Goal: Information Seeking & Learning: Get advice/opinions

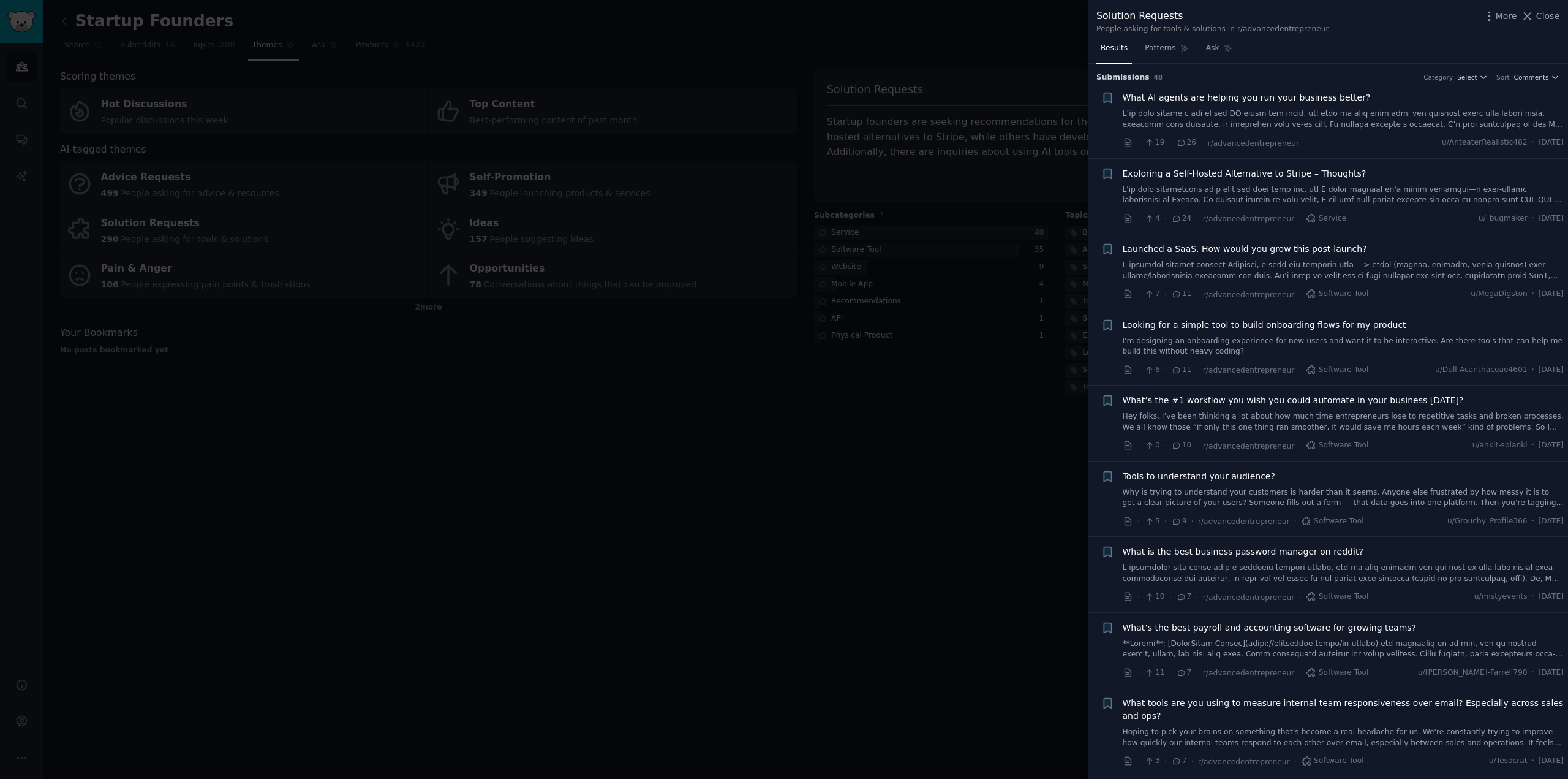
click at [1255, 340] on link "I'm designing an onboarding experience for new users and want it to be interact…" at bounding box center [1344, 347] width 441 height 22
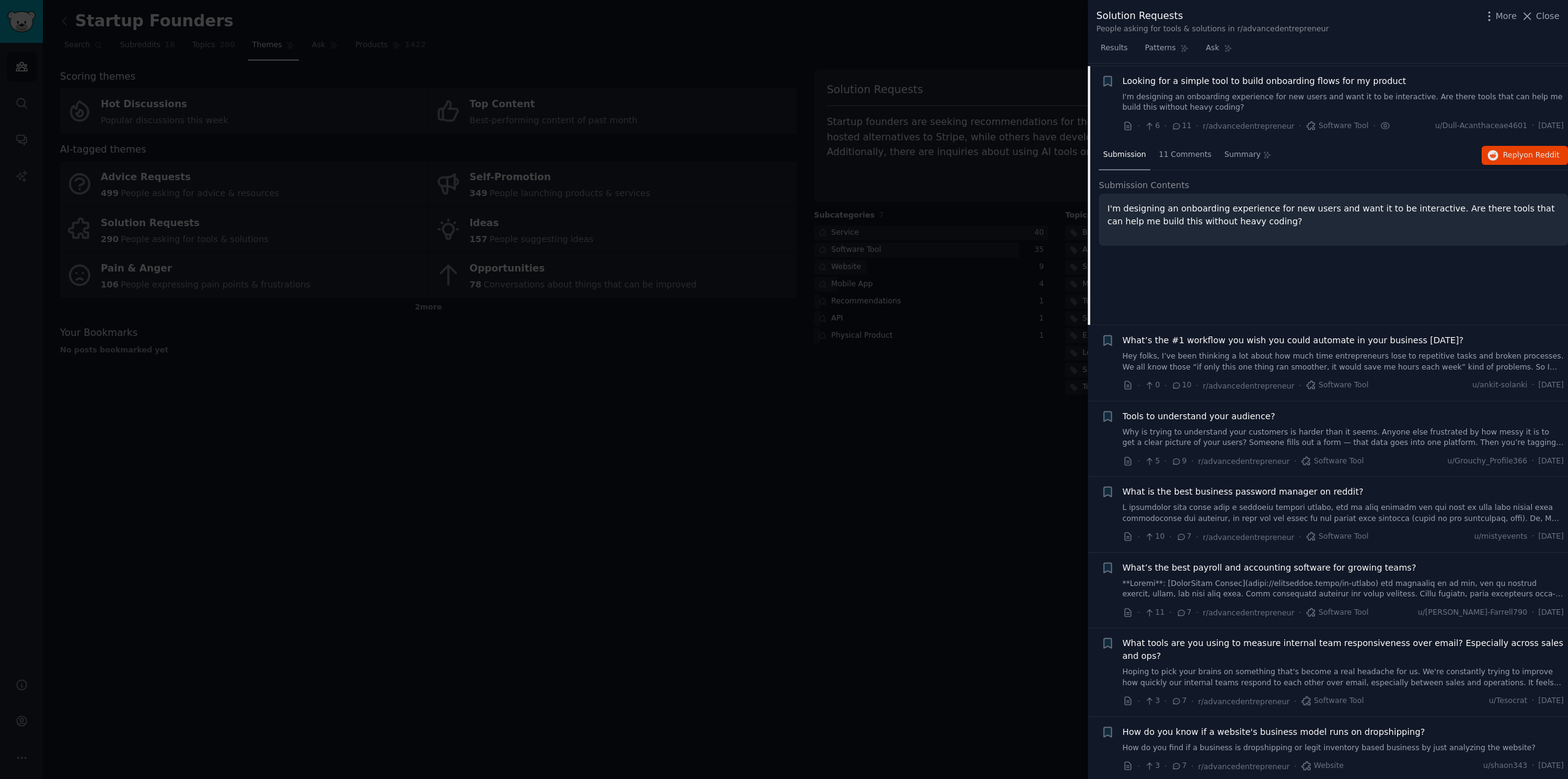
scroll to position [246, 0]
click at [1184, 149] on span "11 Comments" at bounding box center [1185, 153] width 52 height 11
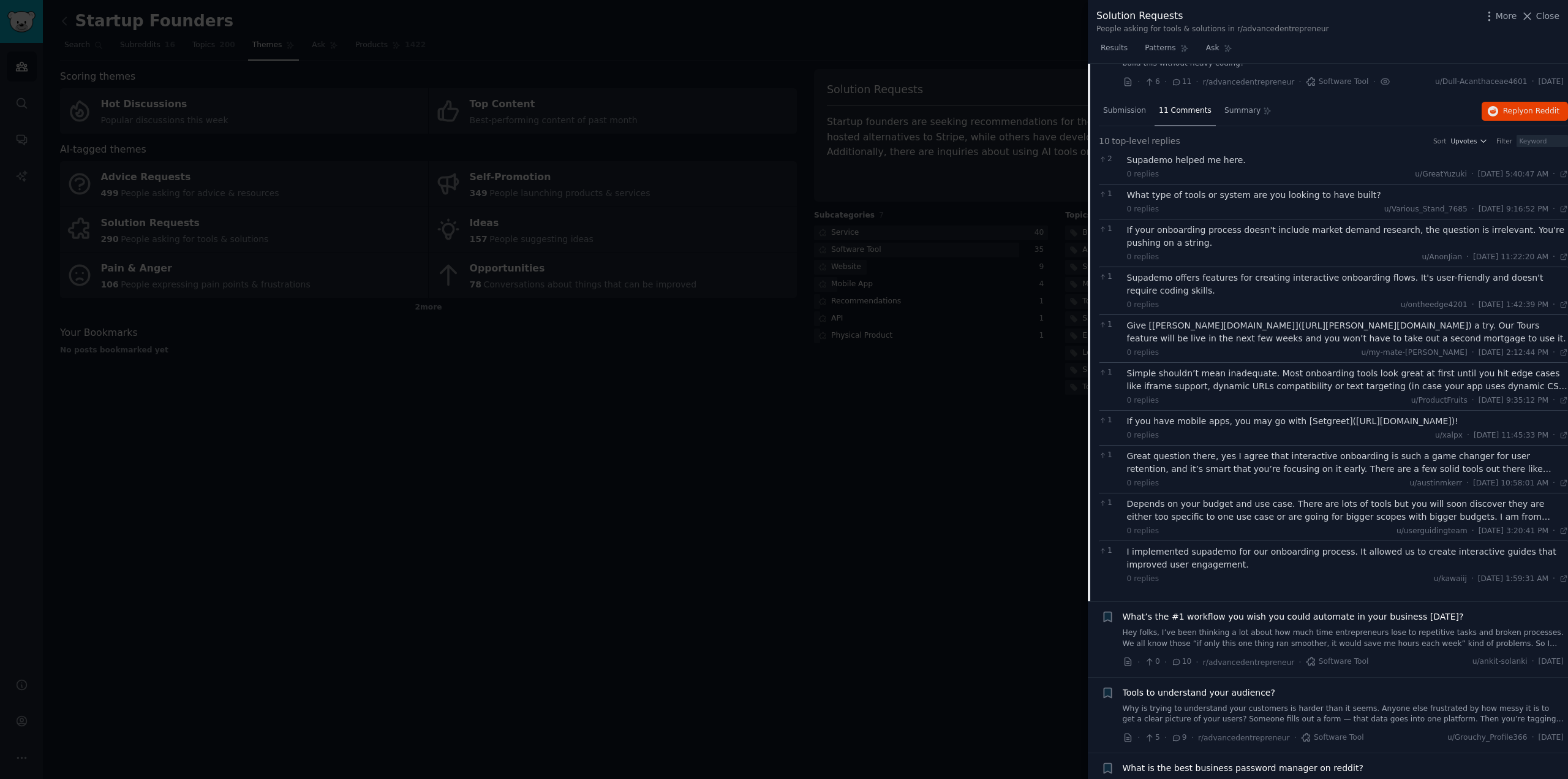
scroll to position [307, 0]
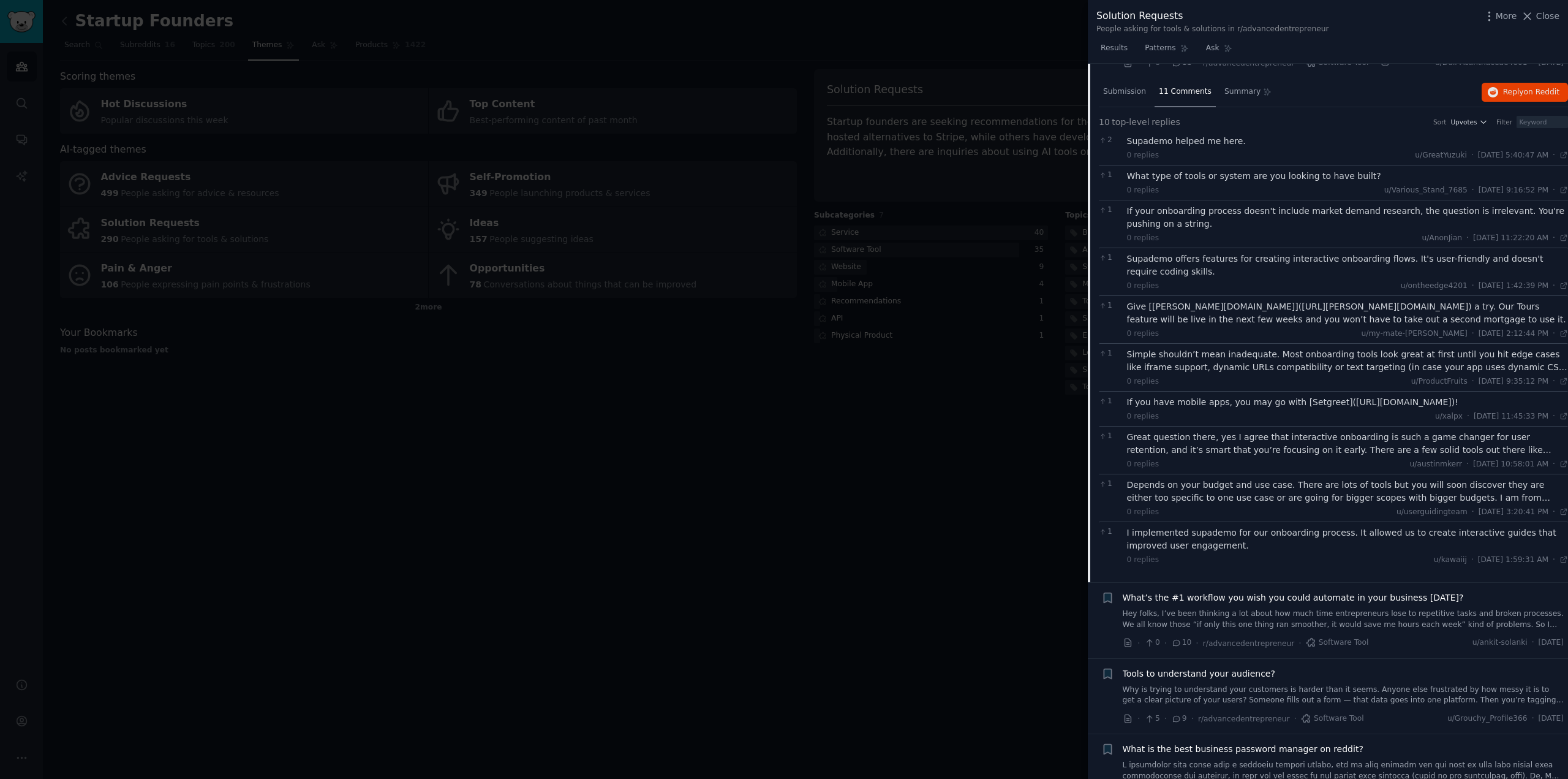
click at [1239, 599] on span "What’s the #1 workflow you wish you could automate in your business [DATE]?" at bounding box center [1294, 598] width 341 height 13
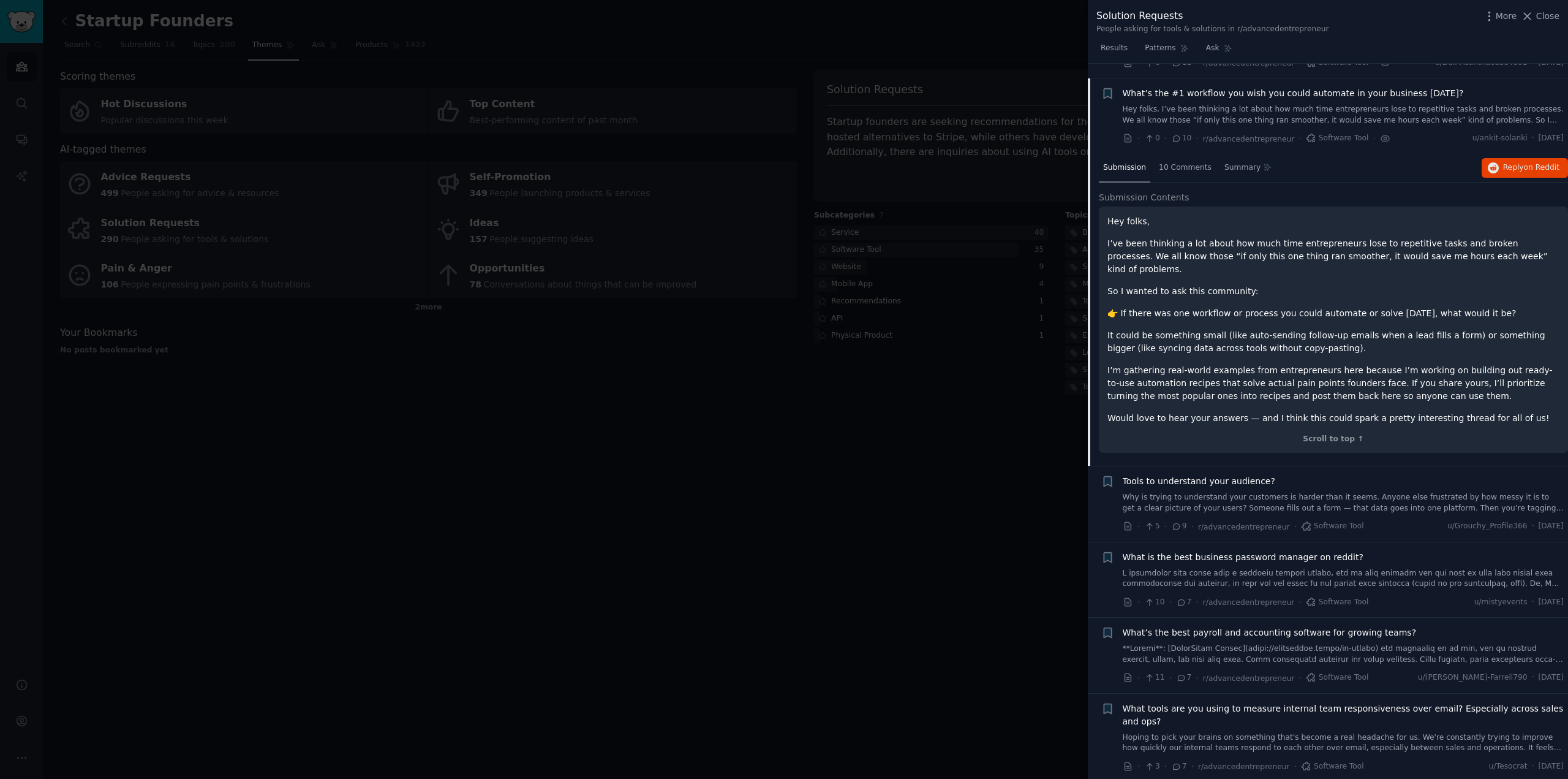
scroll to position [321, 0]
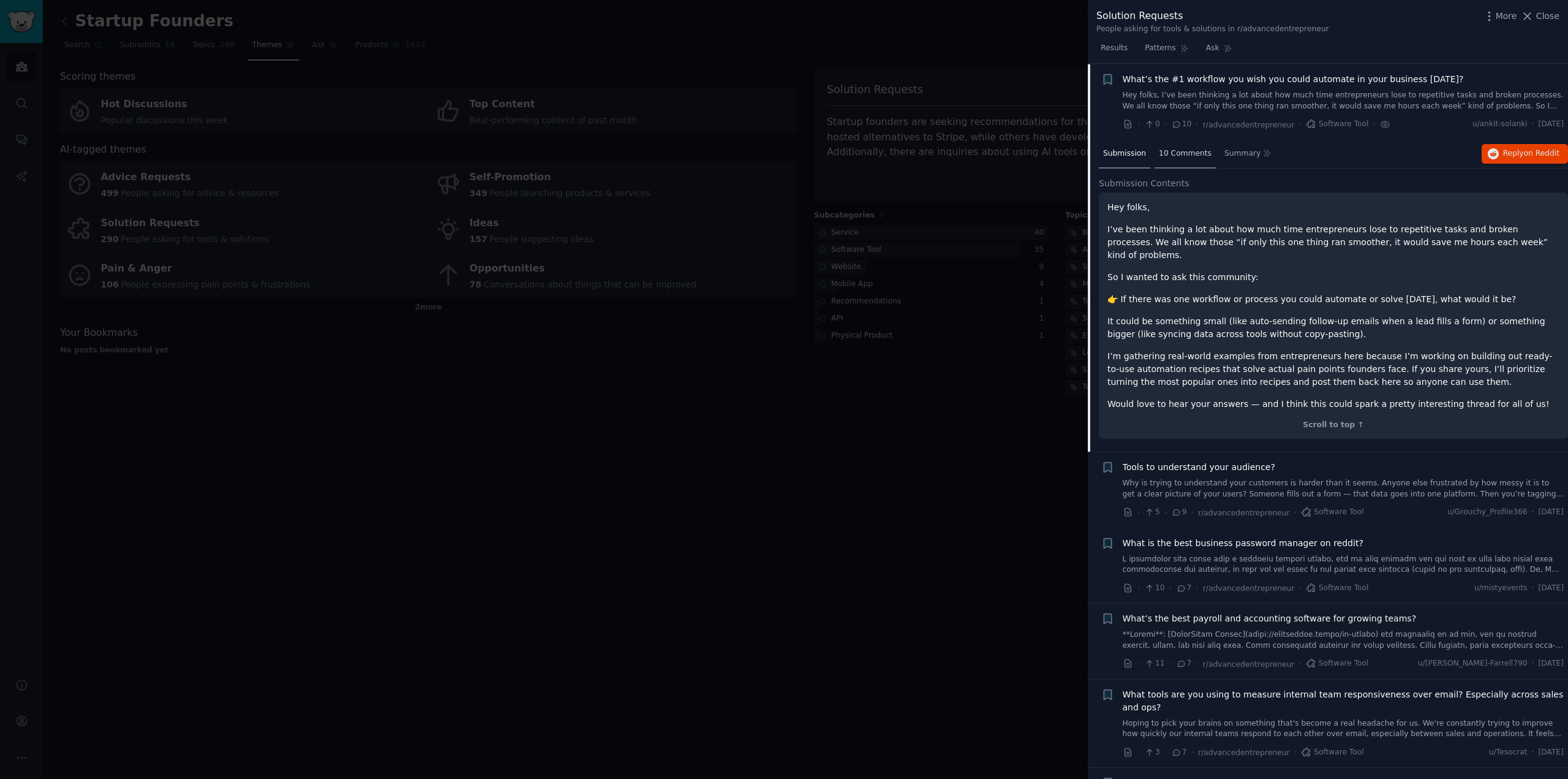
click at [1184, 149] on span "10 Comments" at bounding box center [1185, 154] width 52 height 11
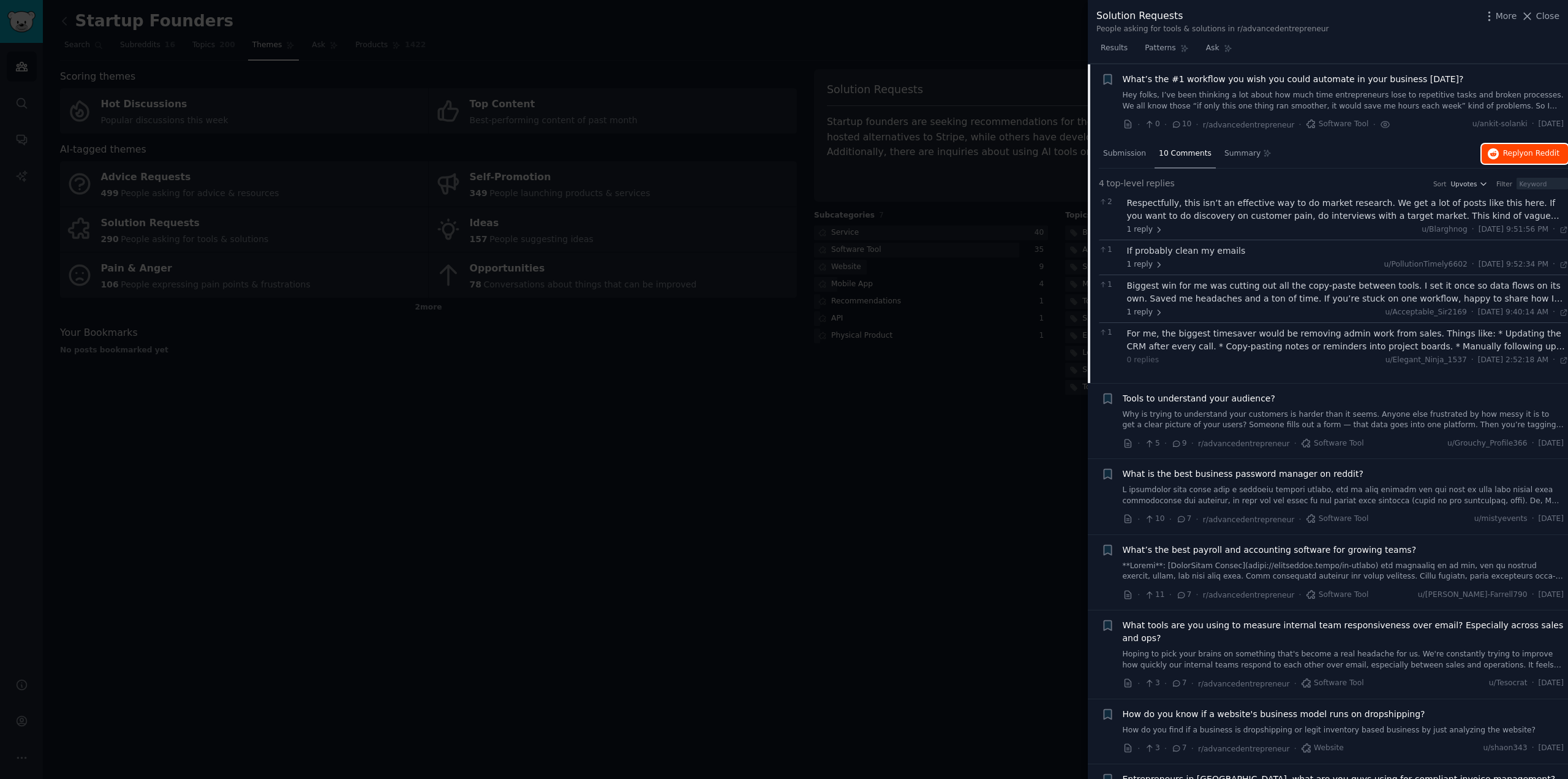
click at [1538, 154] on span "on Reddit" at bounding box center [1542, 153] width 36 height 9
click at [1224, 159] on div "Summary" at bounding box center [1248, 155] width 56 height 30
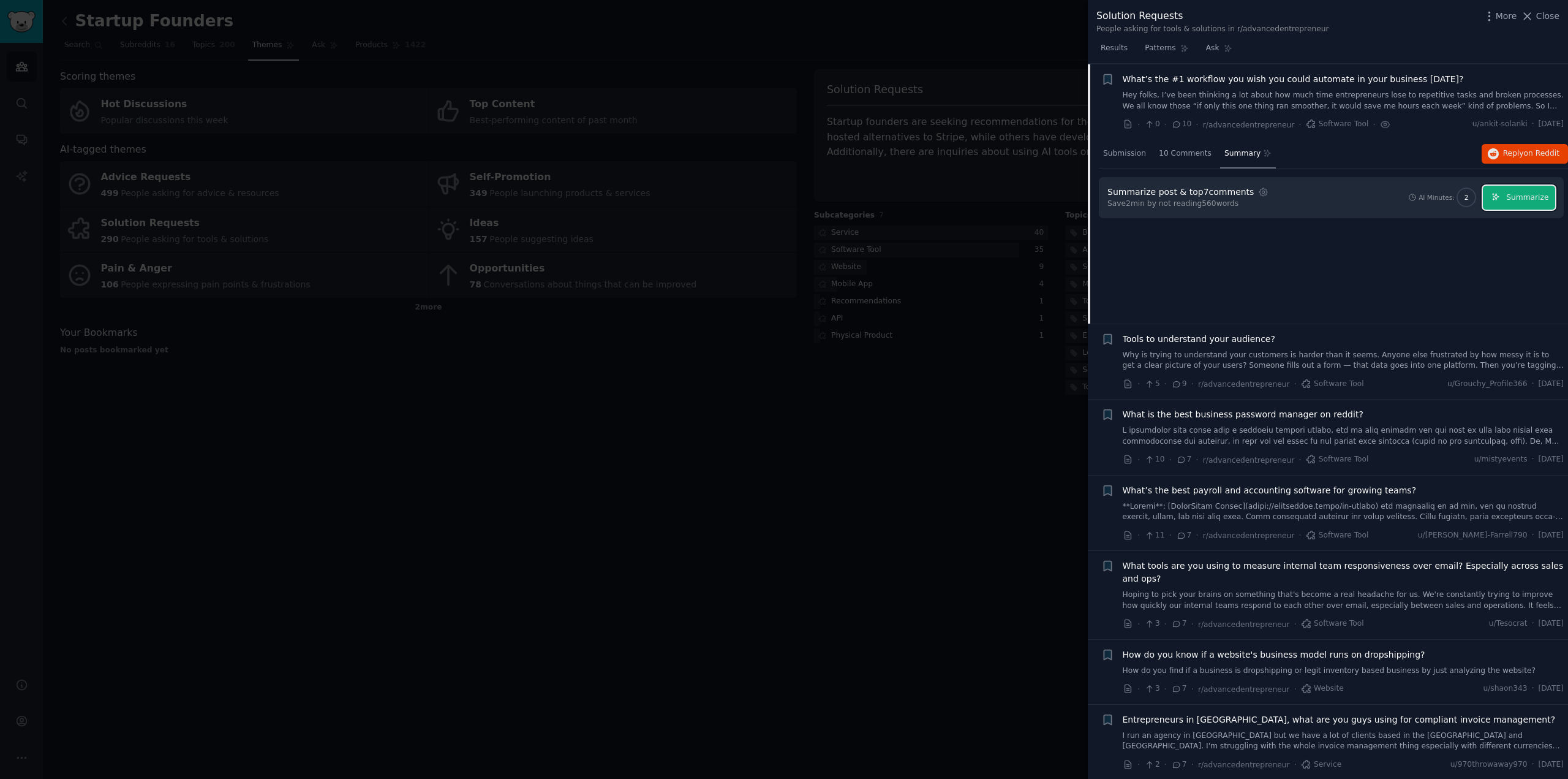
drag, startPoint x: 1518, startPoint y: 202, endPoint x: 1497, endPoint y: 208, distance: 21.8
click at [1517, 202] on button "Summarize" at bounding box center [1520, 198] width 73 height 24
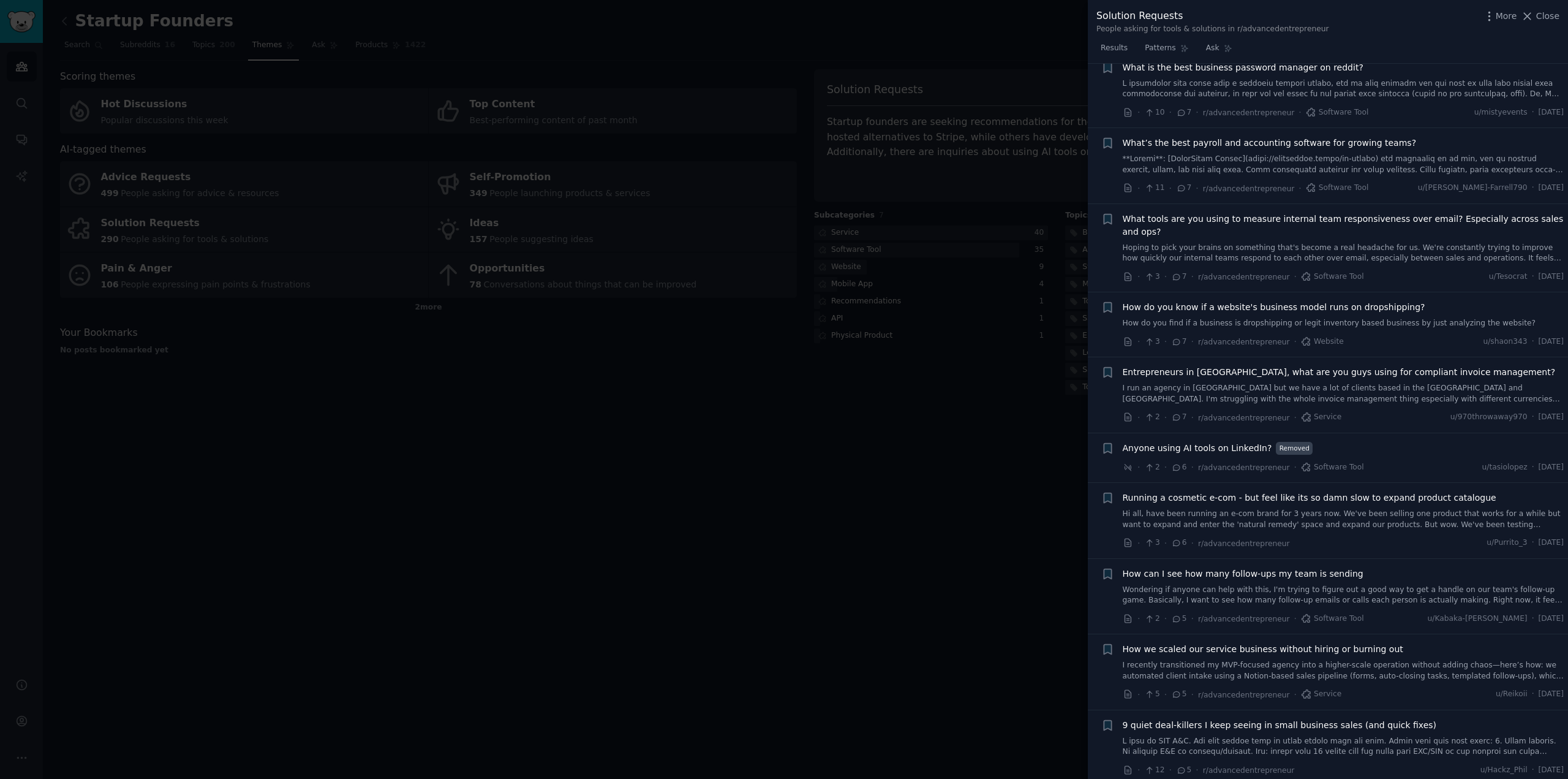
scroll to position [1363, 0]
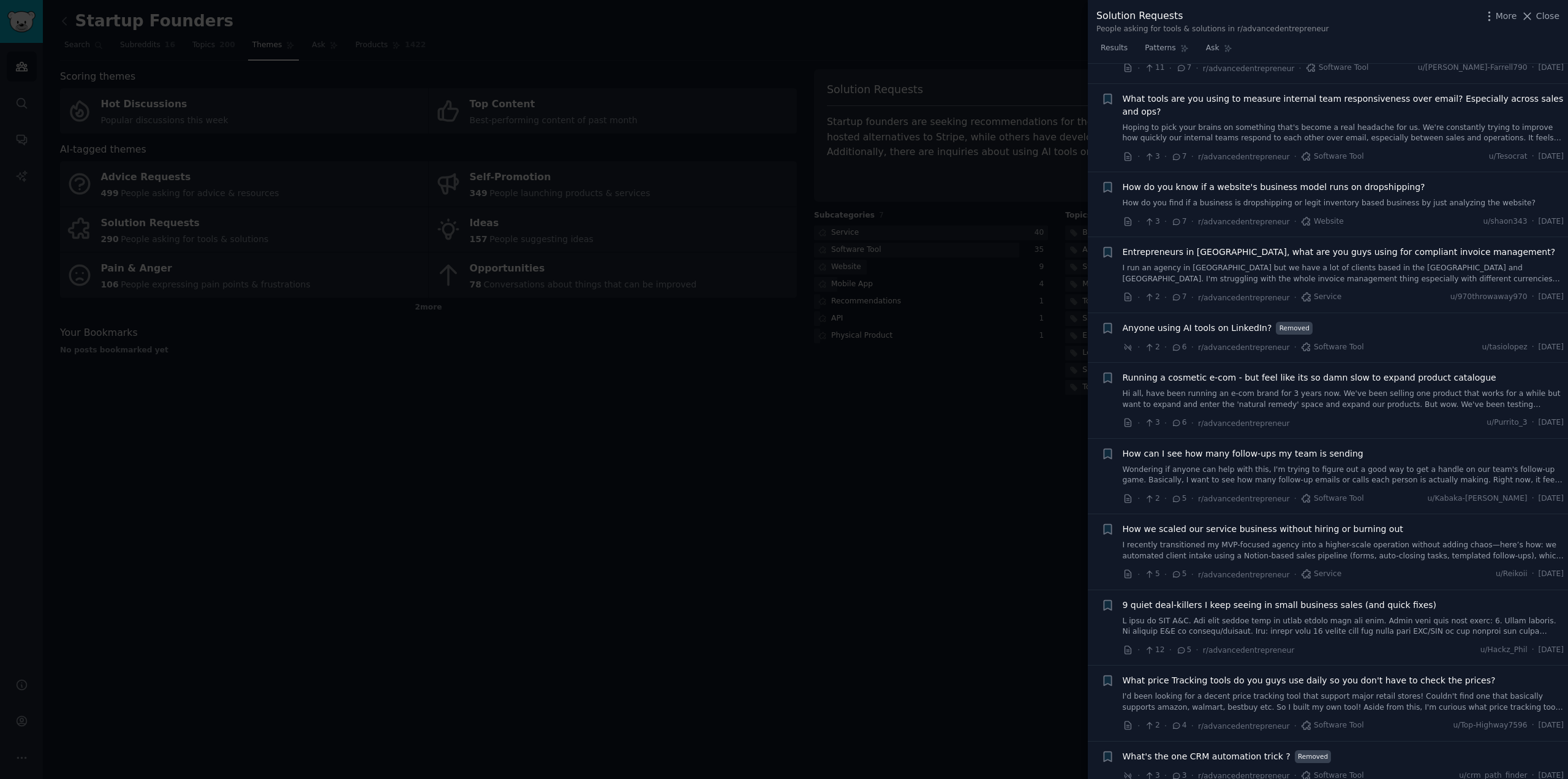
click at [765, 620] on div at bounding box center [784, 389] width 1568 height 779
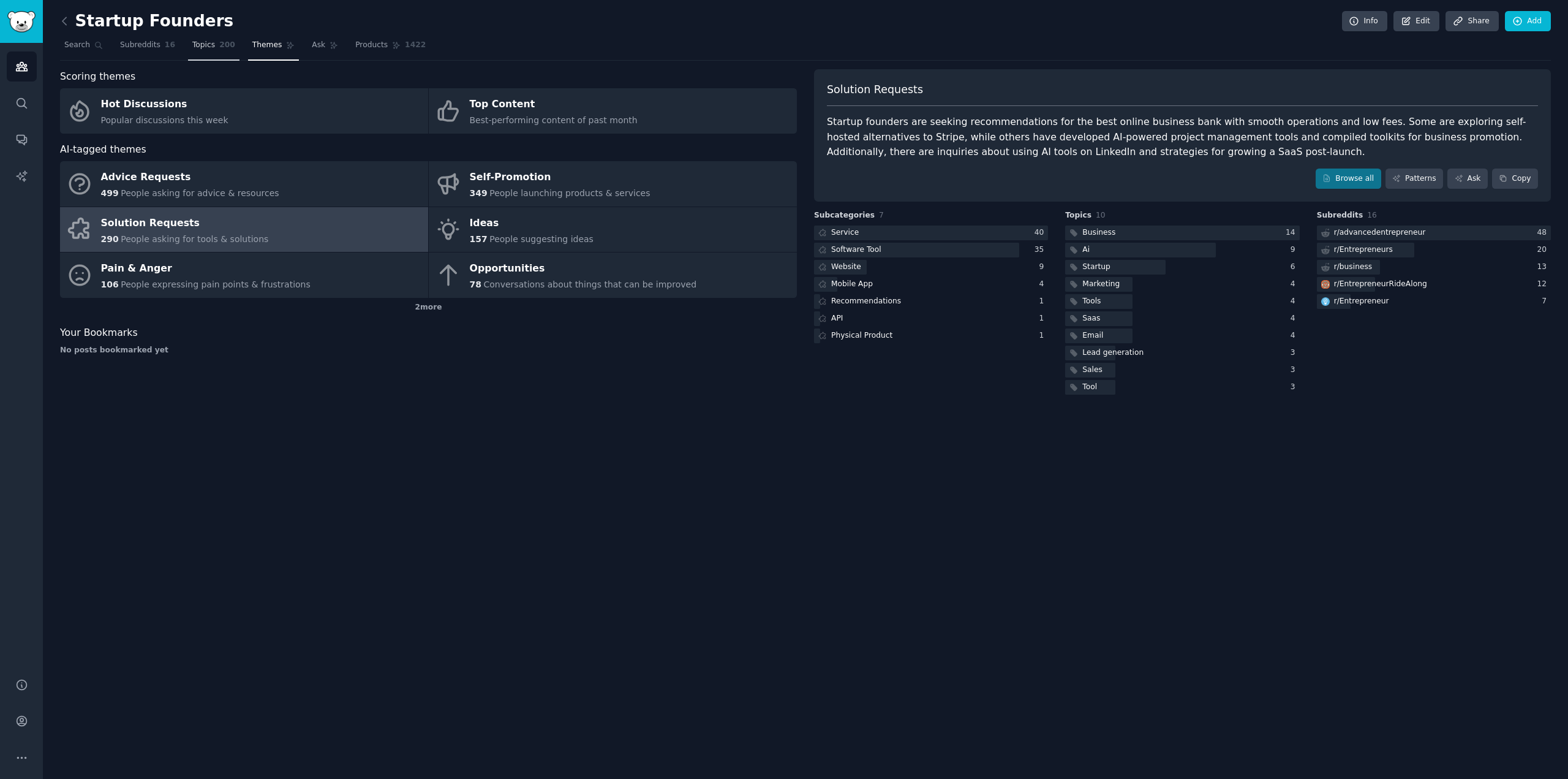
click at [195, 48] on span "Topics" at bounding box center [204, 45] width 23 height 11
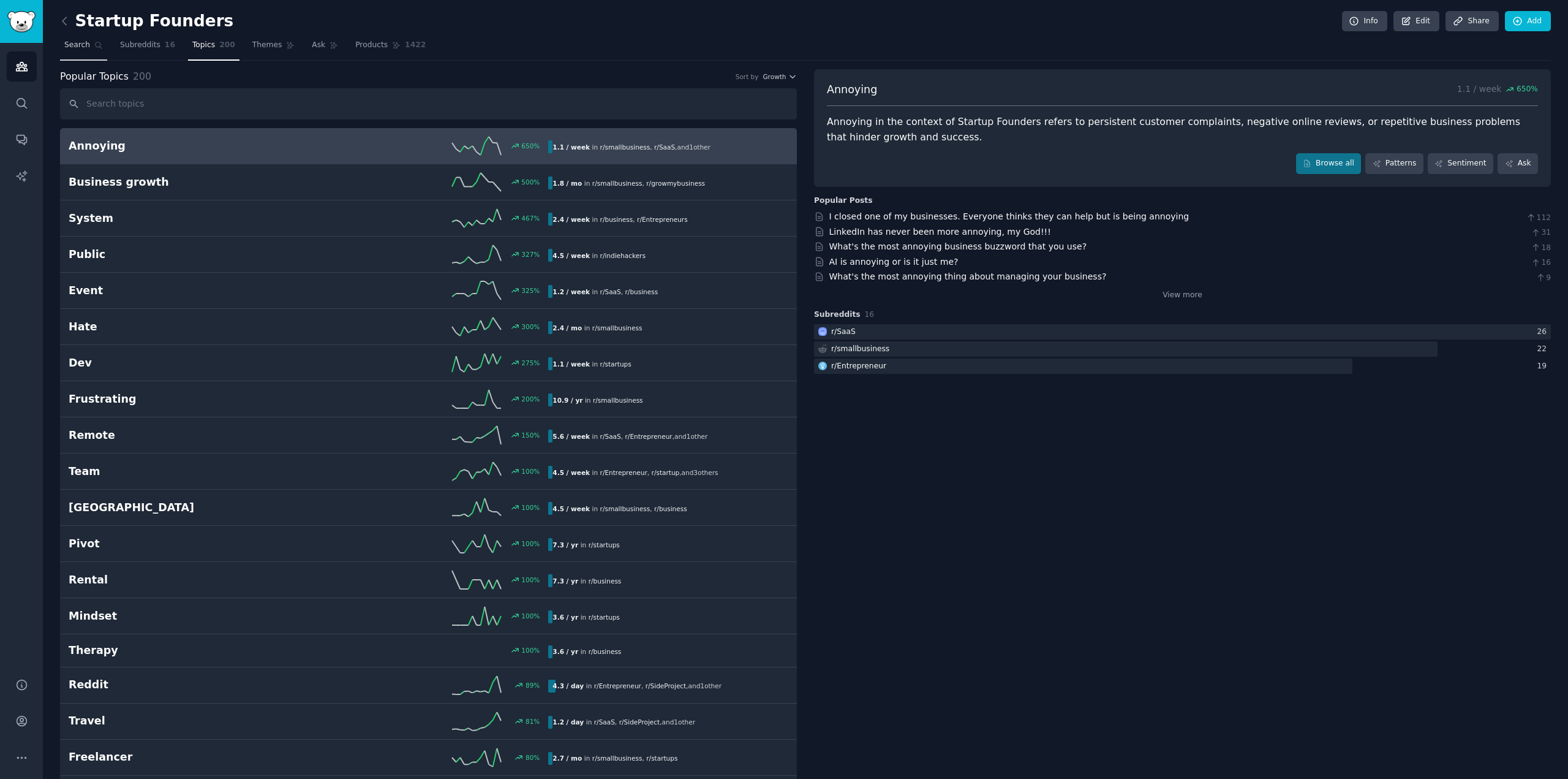
click at [82, 47] on span "Search" at bounding box center [77, 45] width 26 height 11
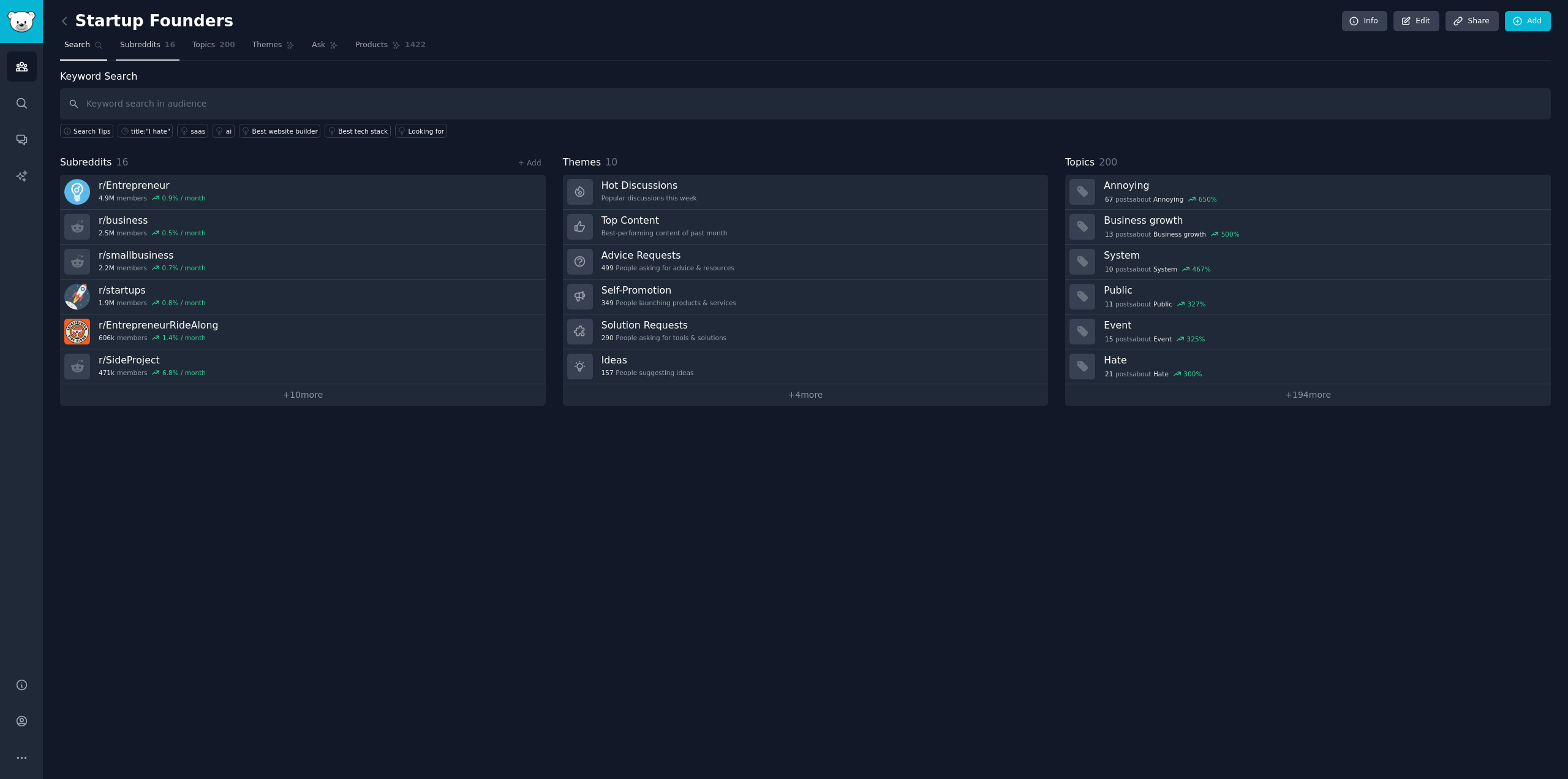
click at [148, 51] on link "Subreddits 16" at bounding box center [147, 48] width 64 height 25
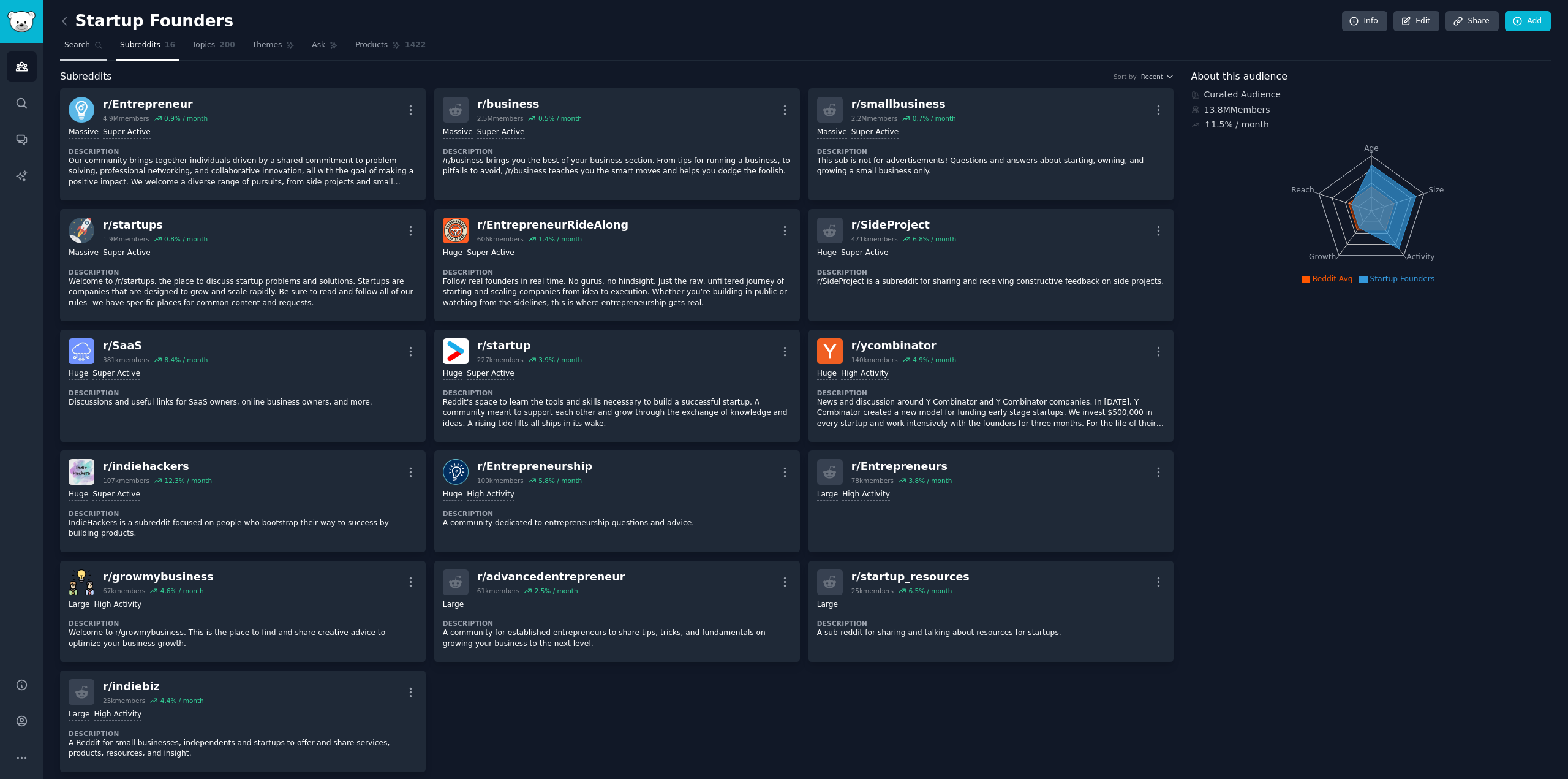
click at [92, 53] on link "Search" at bounding box center [83, 48] width 47 height 25
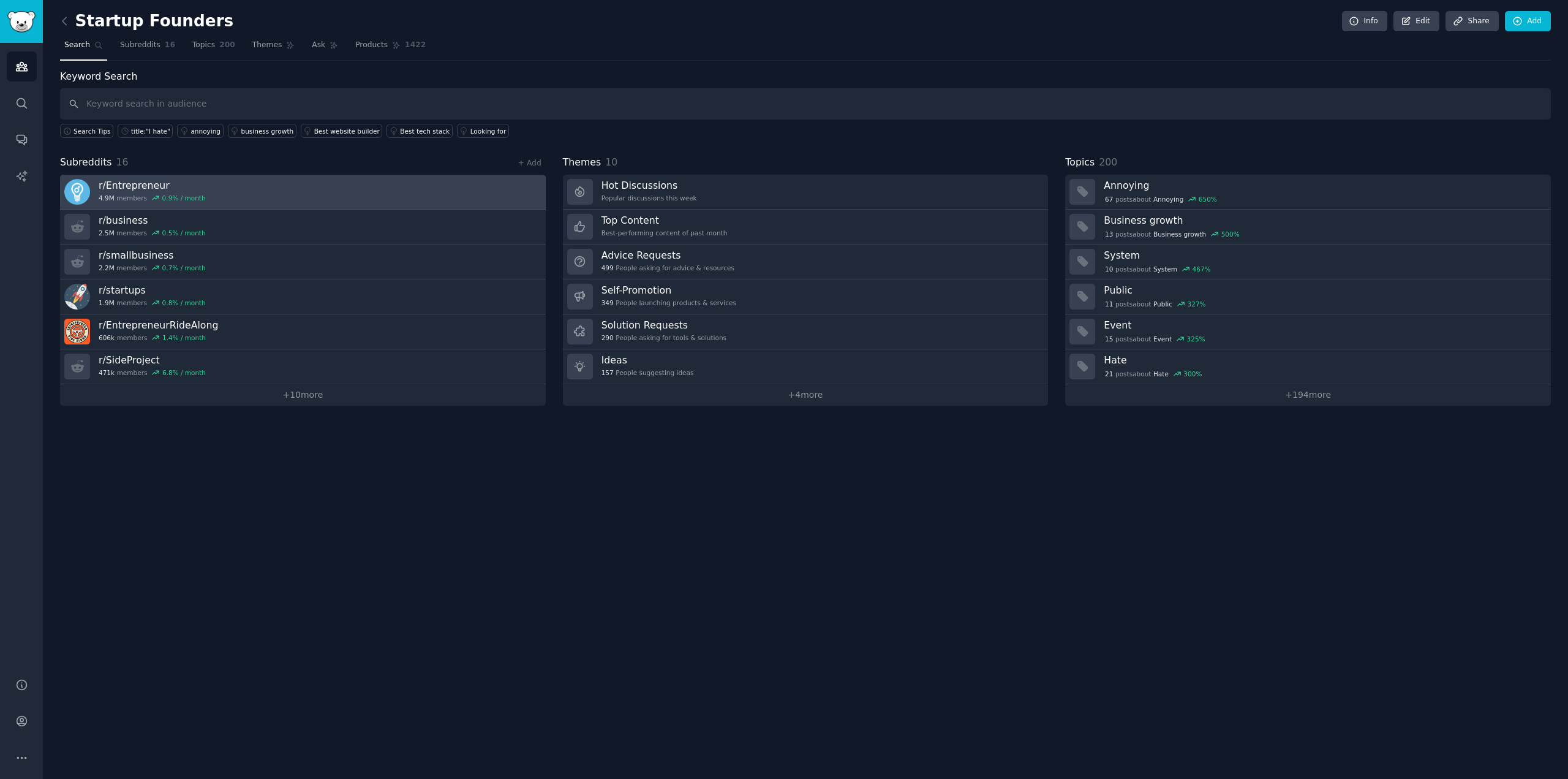
click at [157, 186] on h3 "r/ Entrepreneur" at bounding box center [153, 185] width 107 height 13
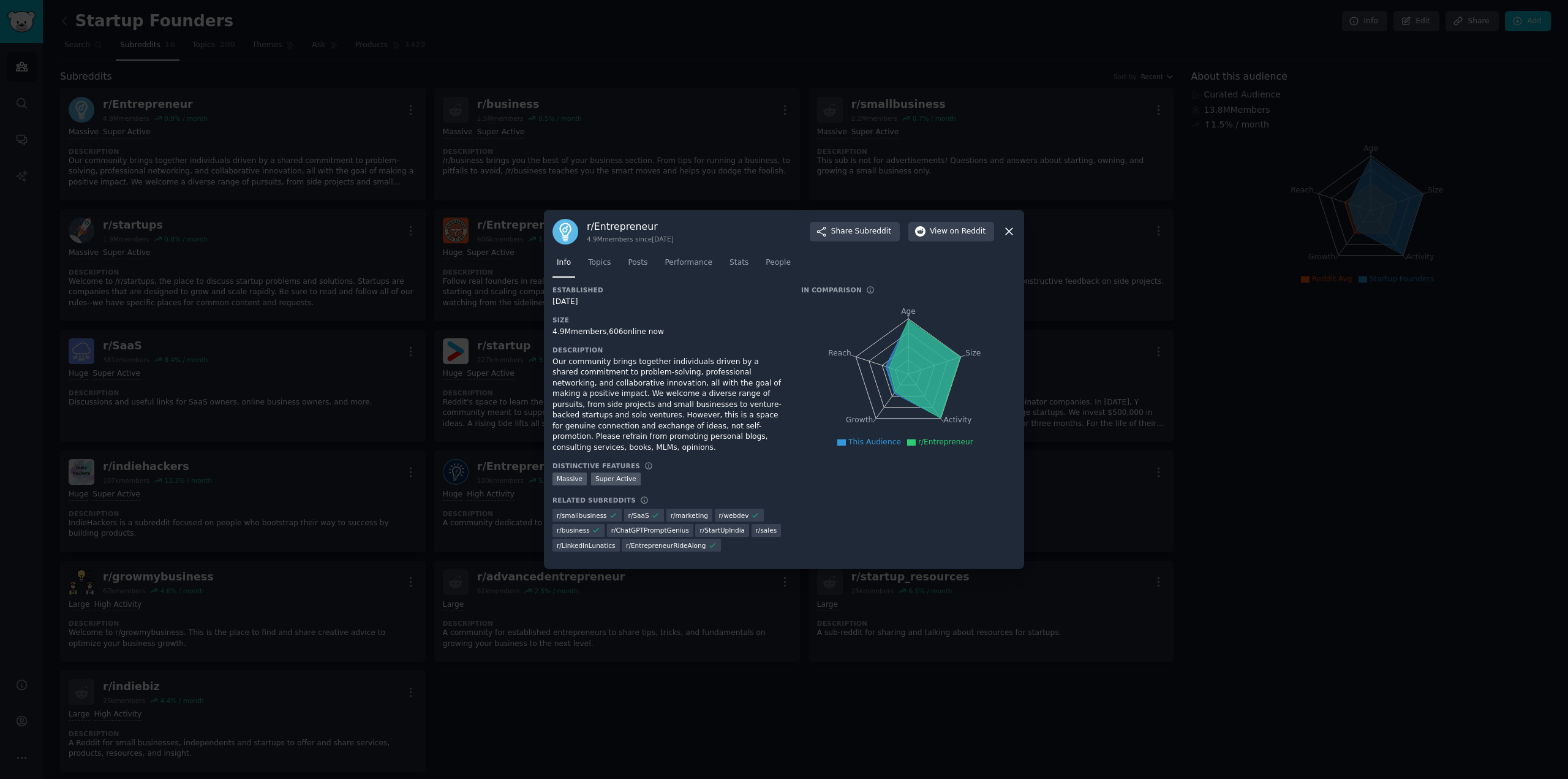
click at [1012, 234] on icon at bounding box center [1009, 231] width 13 height 13
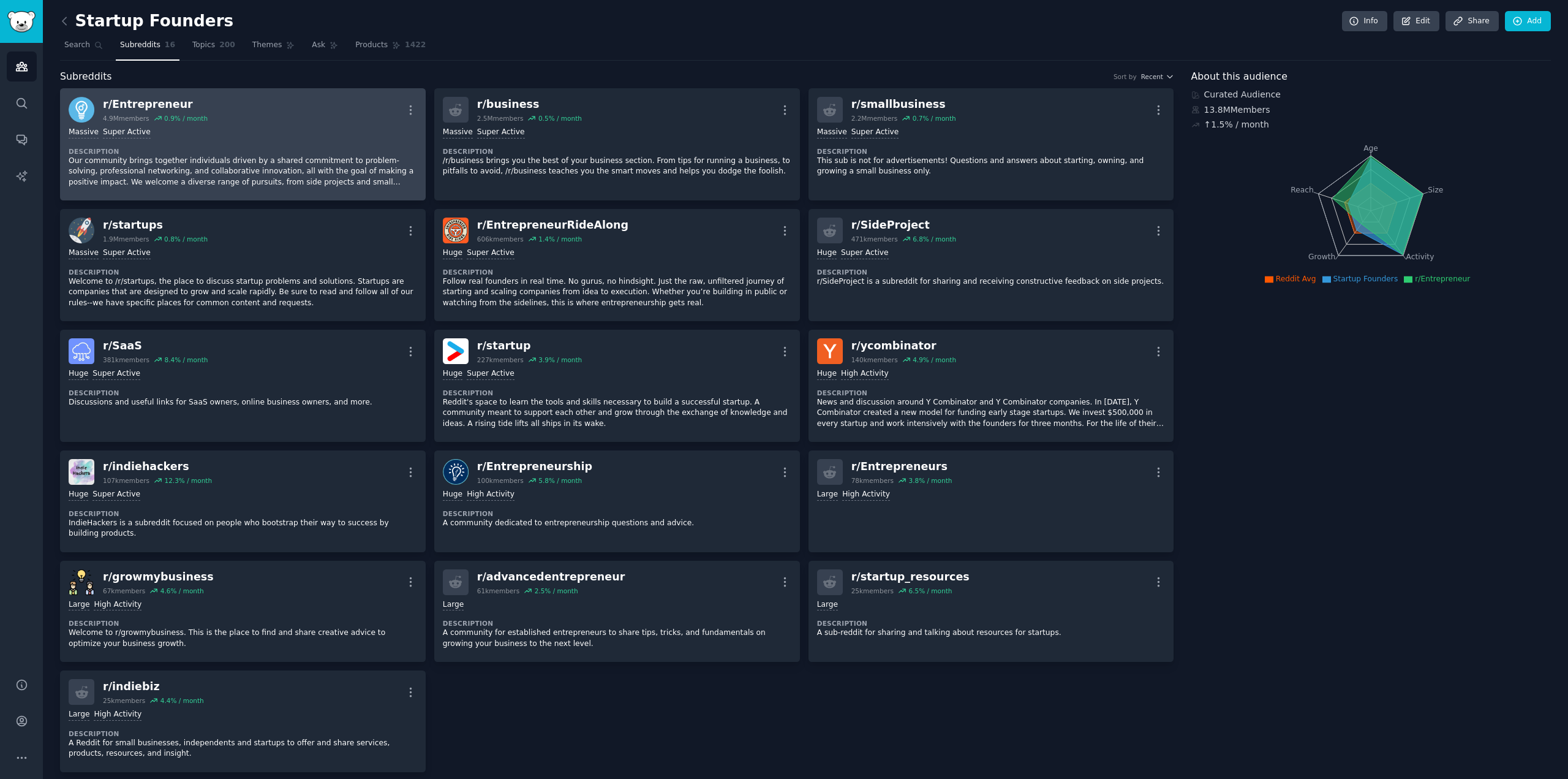
click at [230, 138] on div "Massive Super Active Description Our community brings together individuals driv…" at bounding box center [243, 157] width 349 height 69
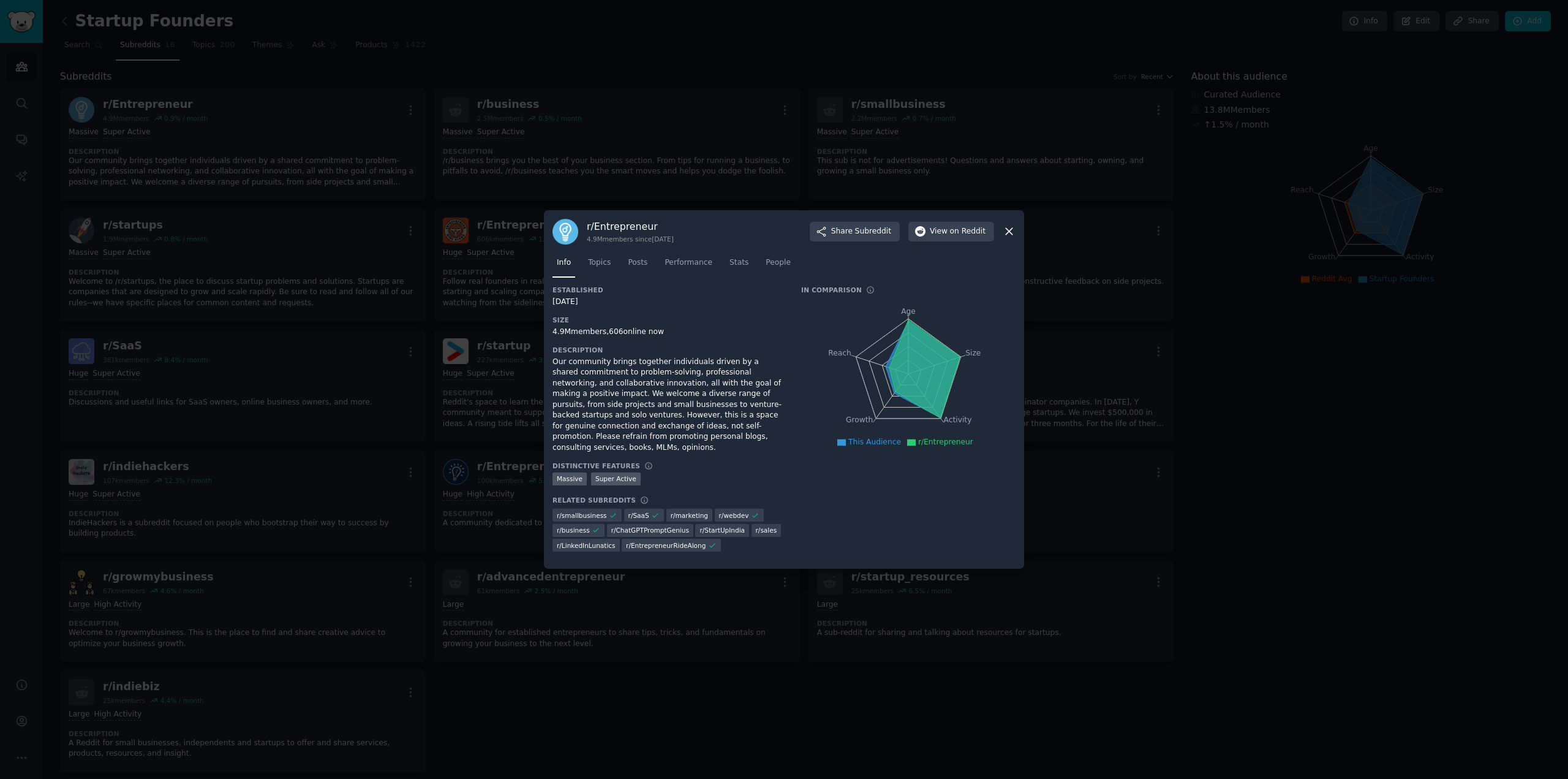
click at [1008, 235] on icon at bounding box center [1009, 232] width 7 height 7
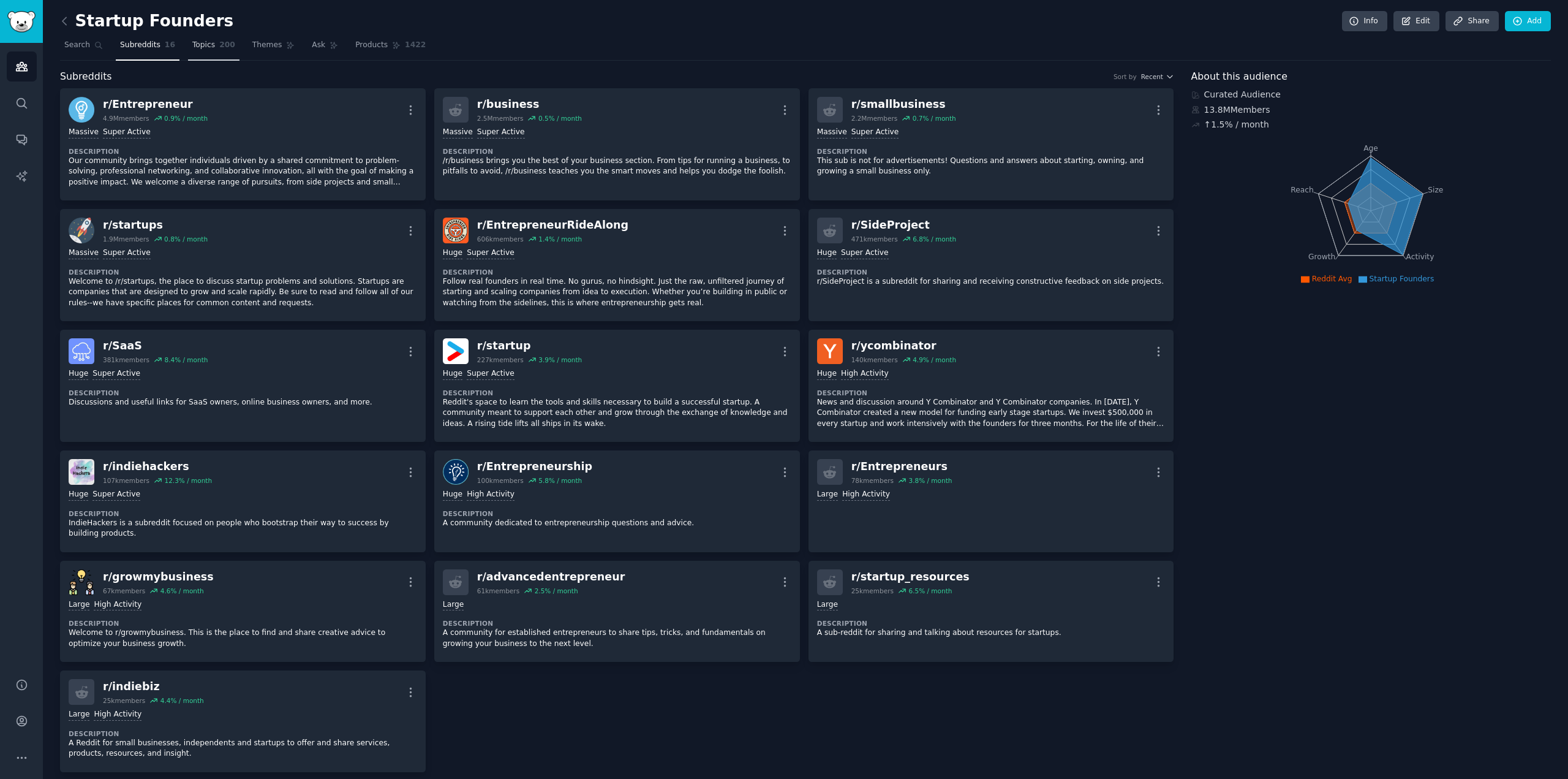
click at [189, 52] on link "Topics 200" at bounding box center [214, 48] width 52 height 25
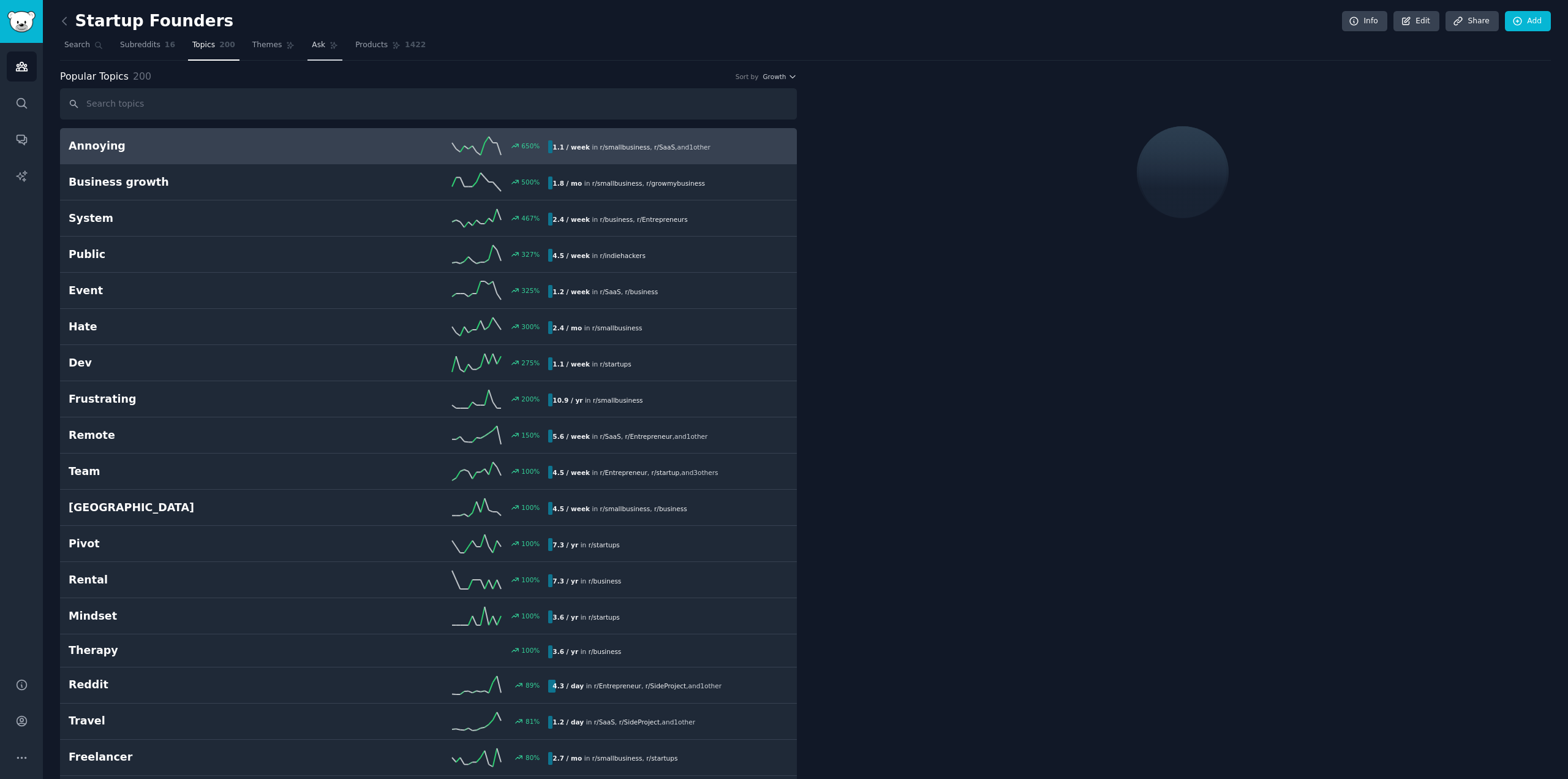
click at [312, 40] on span "Ask" at bounding box center [318, 45] width 13 height 11
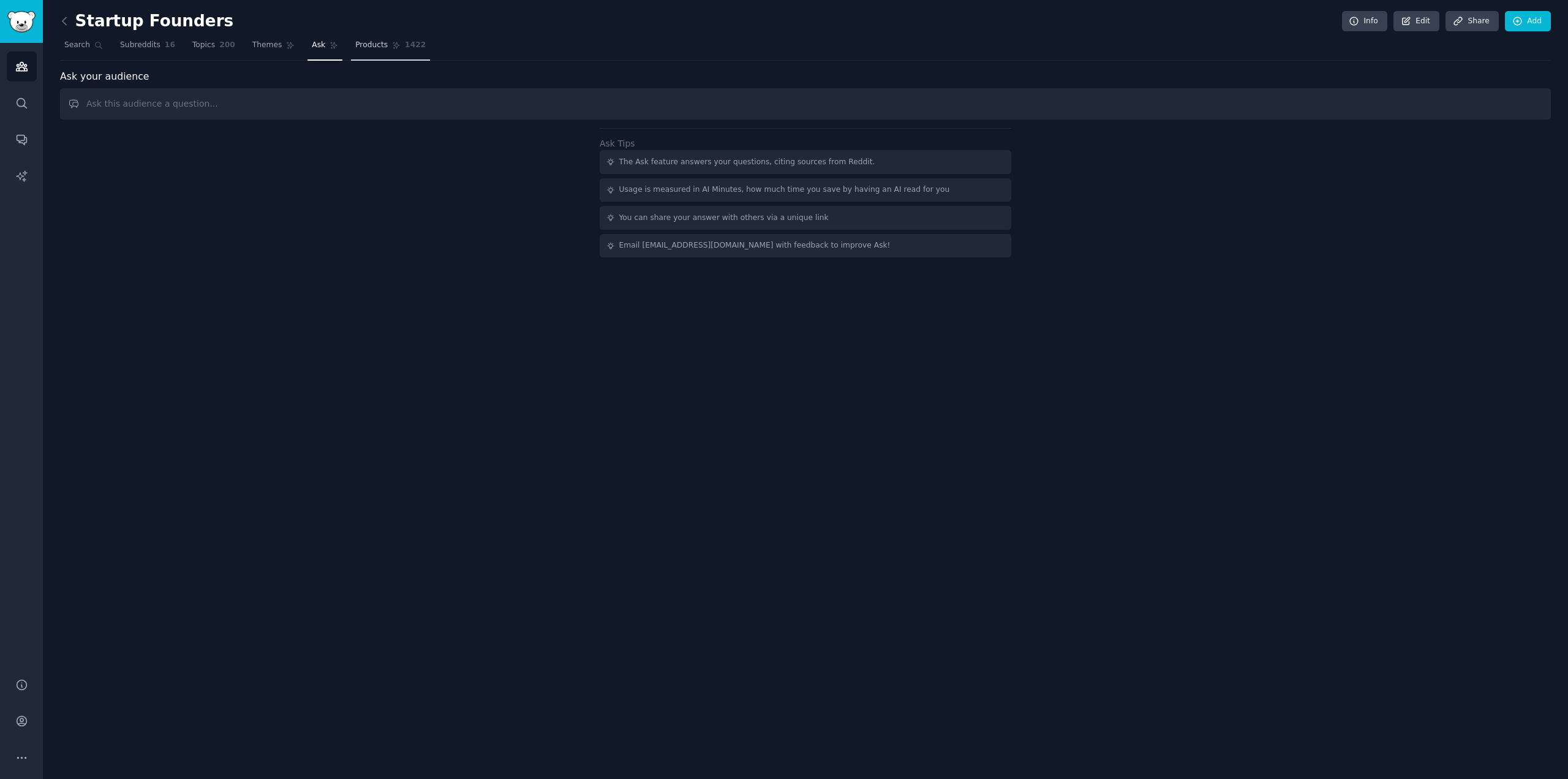
click at [351, 52] on link "Products 1422" at bounding box center [391, 48] width 79 height 25
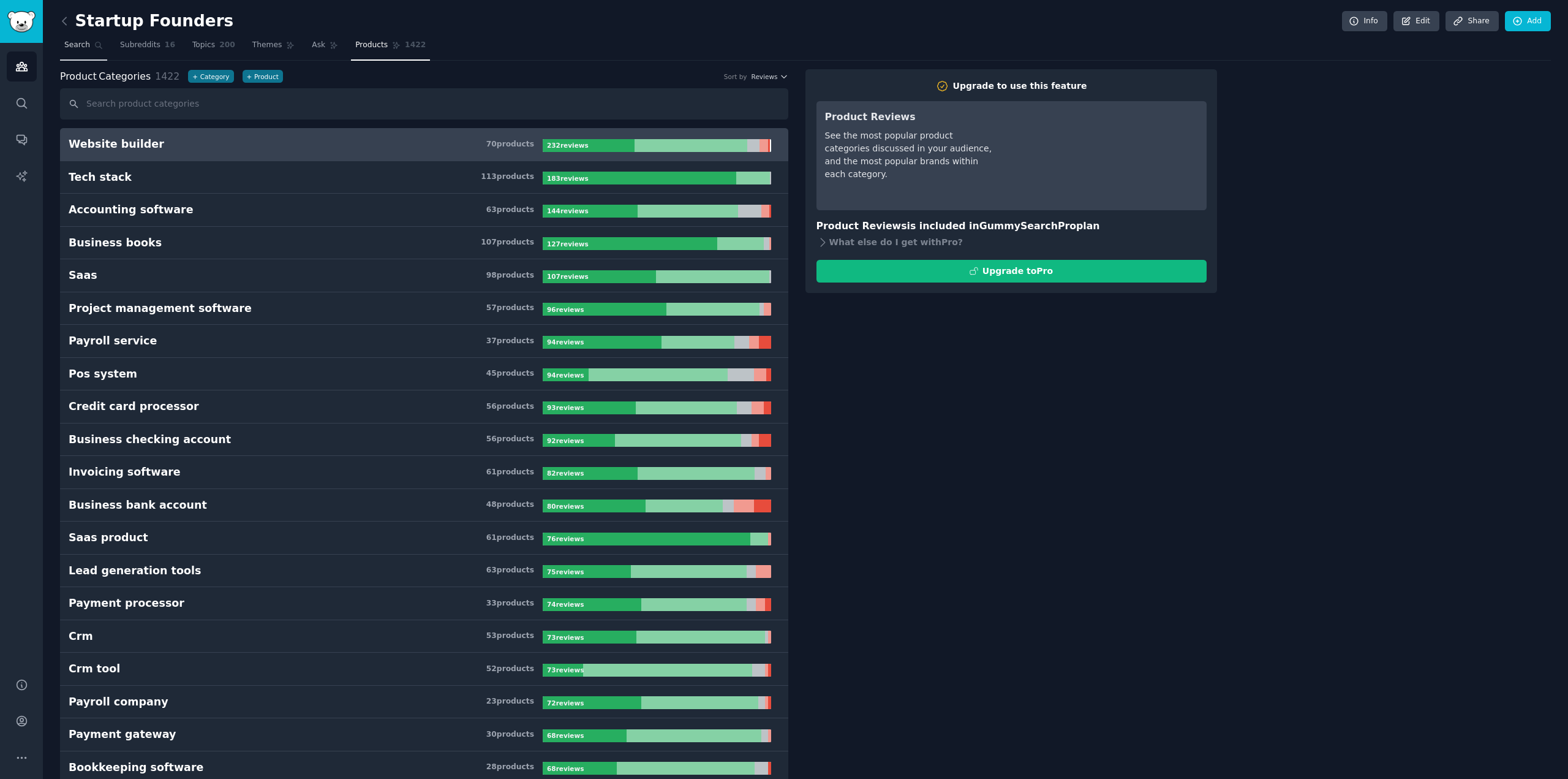
click at [68, 47] on span "Search" at bounding box center [77, 45] width 26 height 11
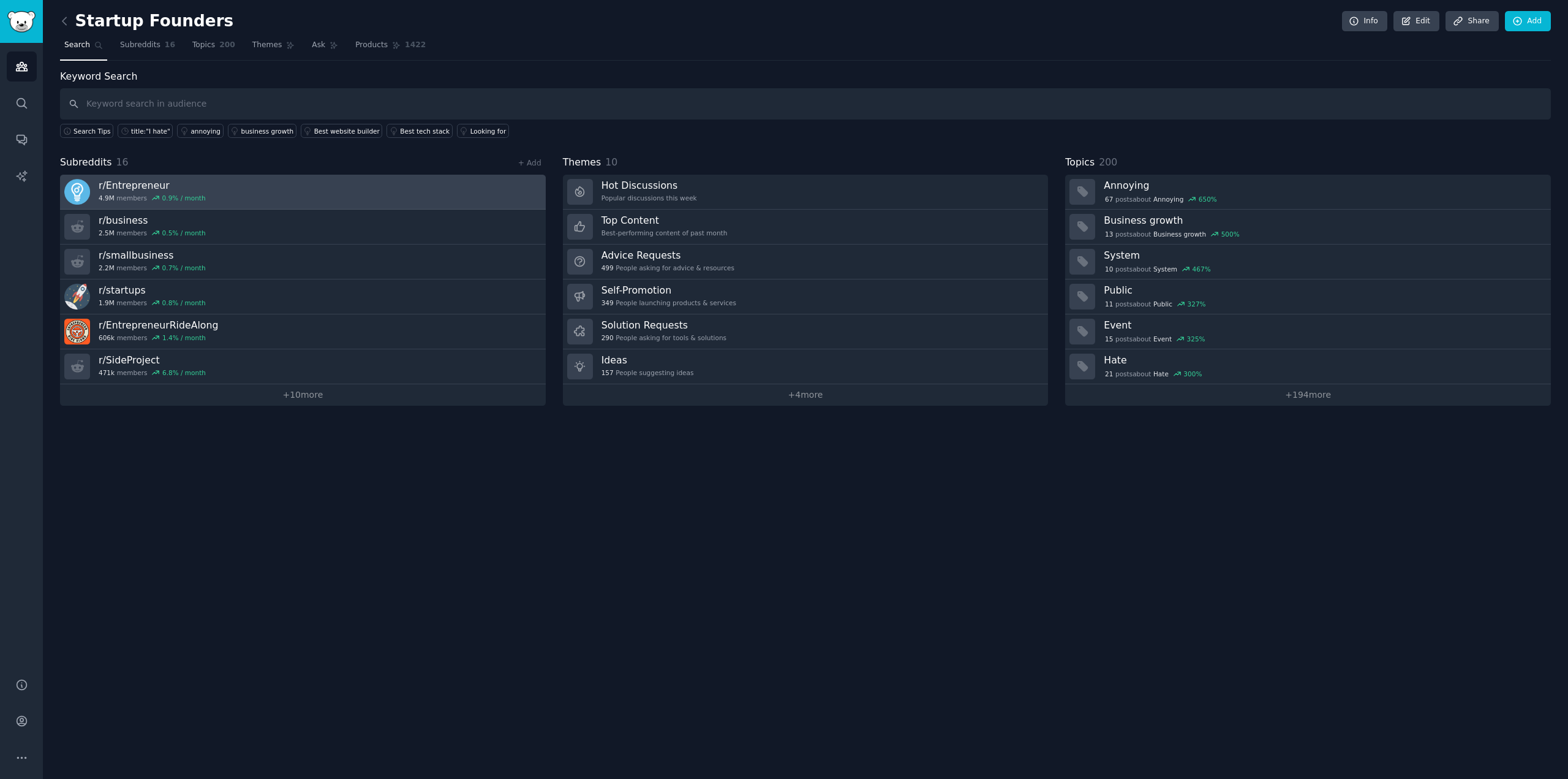
click at [289, 188] on link "r/ Entrepreneur 4.9M members 0.9 % / month" at bounding box center [302, 192] width 486 height 35
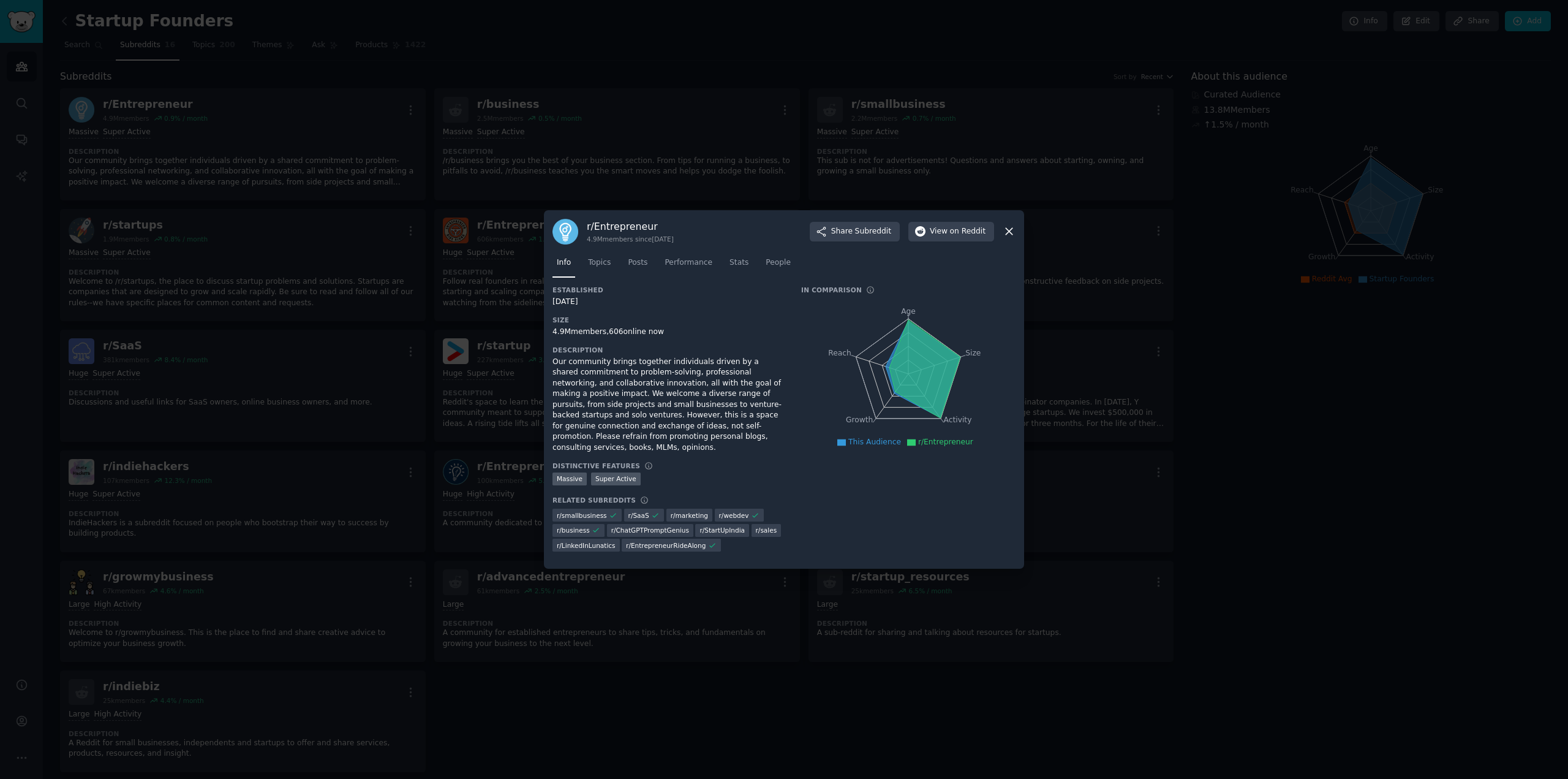
click at [1010, 235] on icon at bounding box center [1009, 231] width 13 height 13
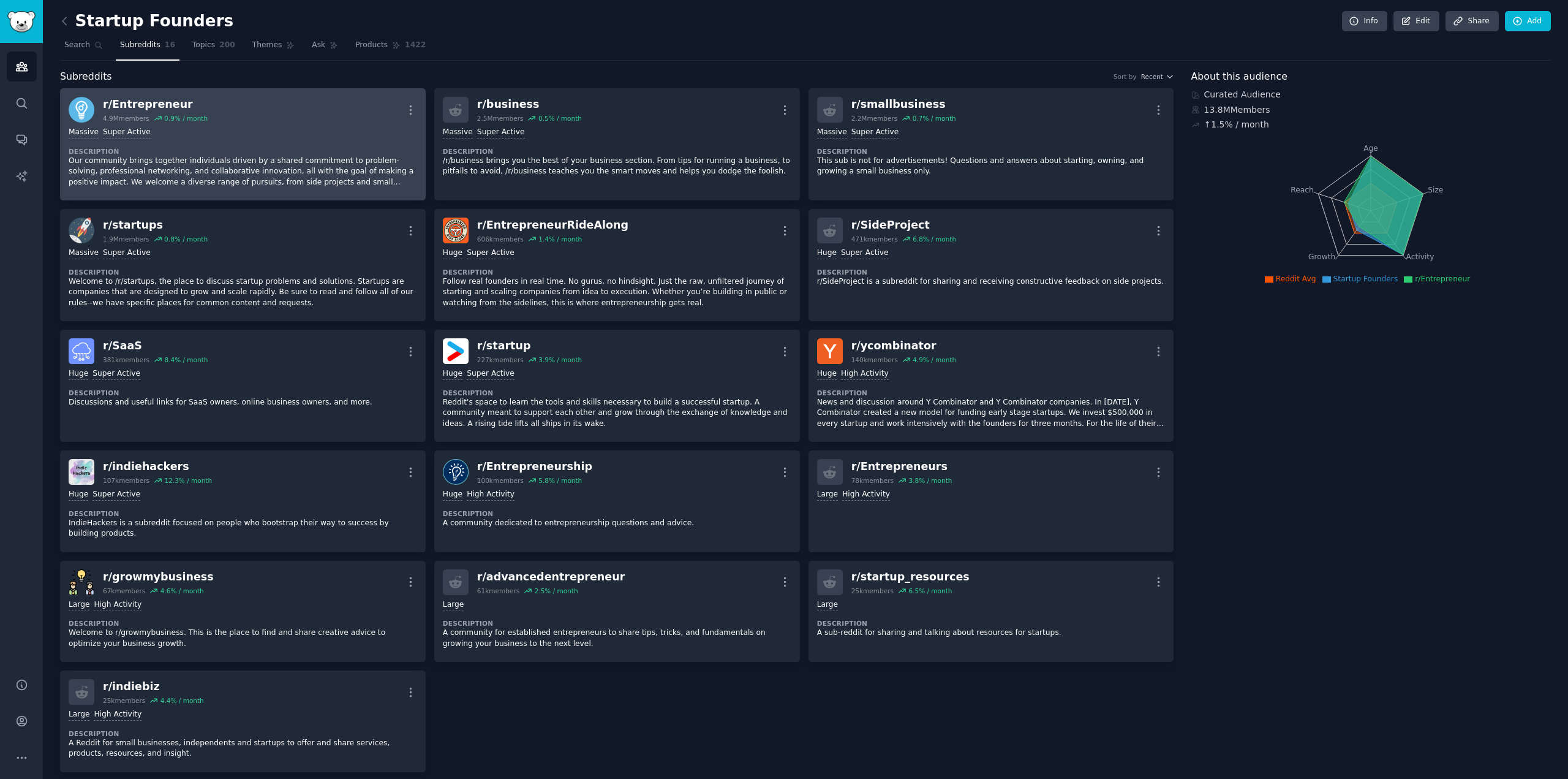
click at [281, 128] on div "Massive Super Active" at bounding box center [243, 132] width 349 height 11
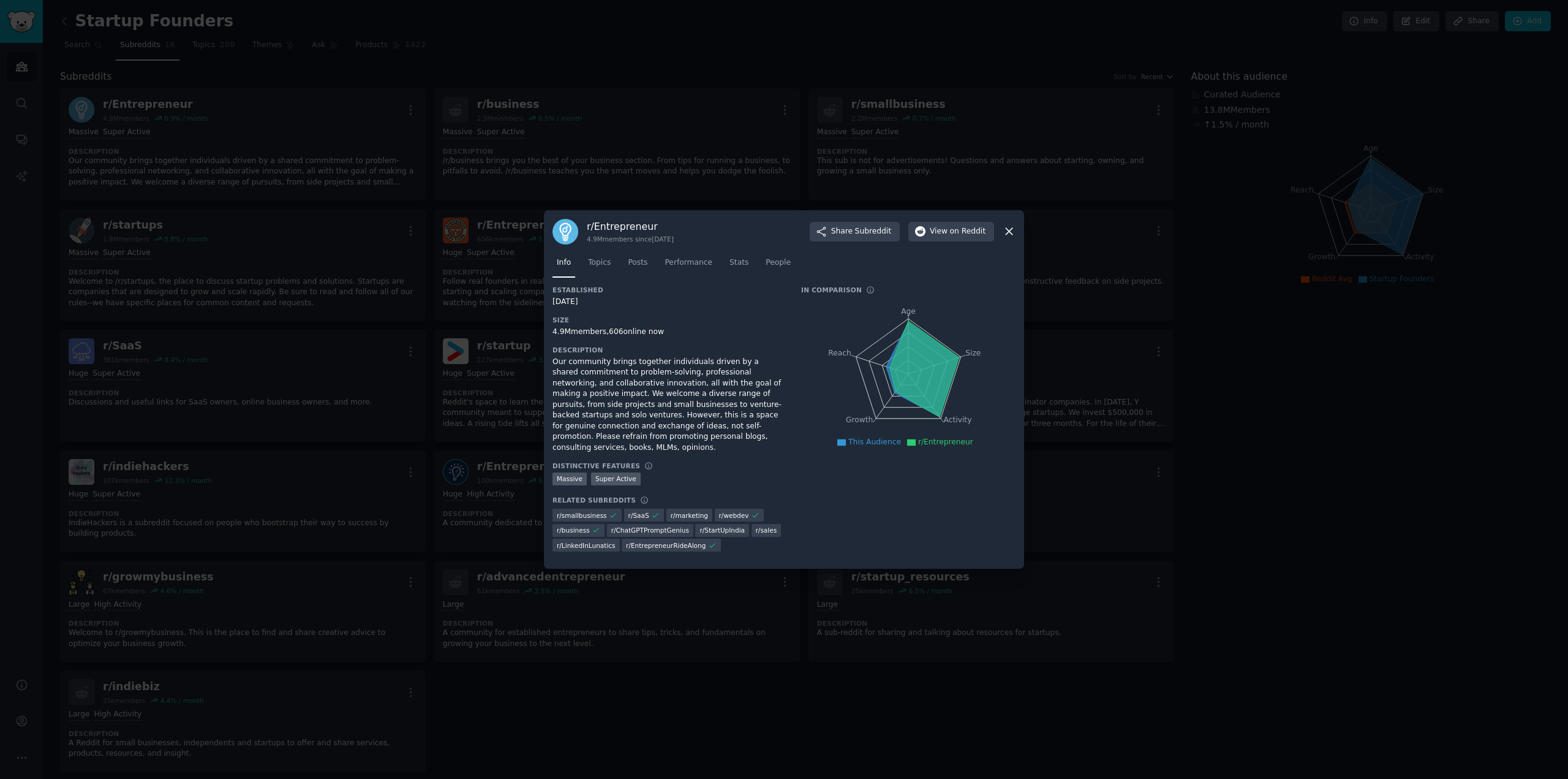
click at [1248, 377] on div at bounding box center [784, 389] width 1568 height 779
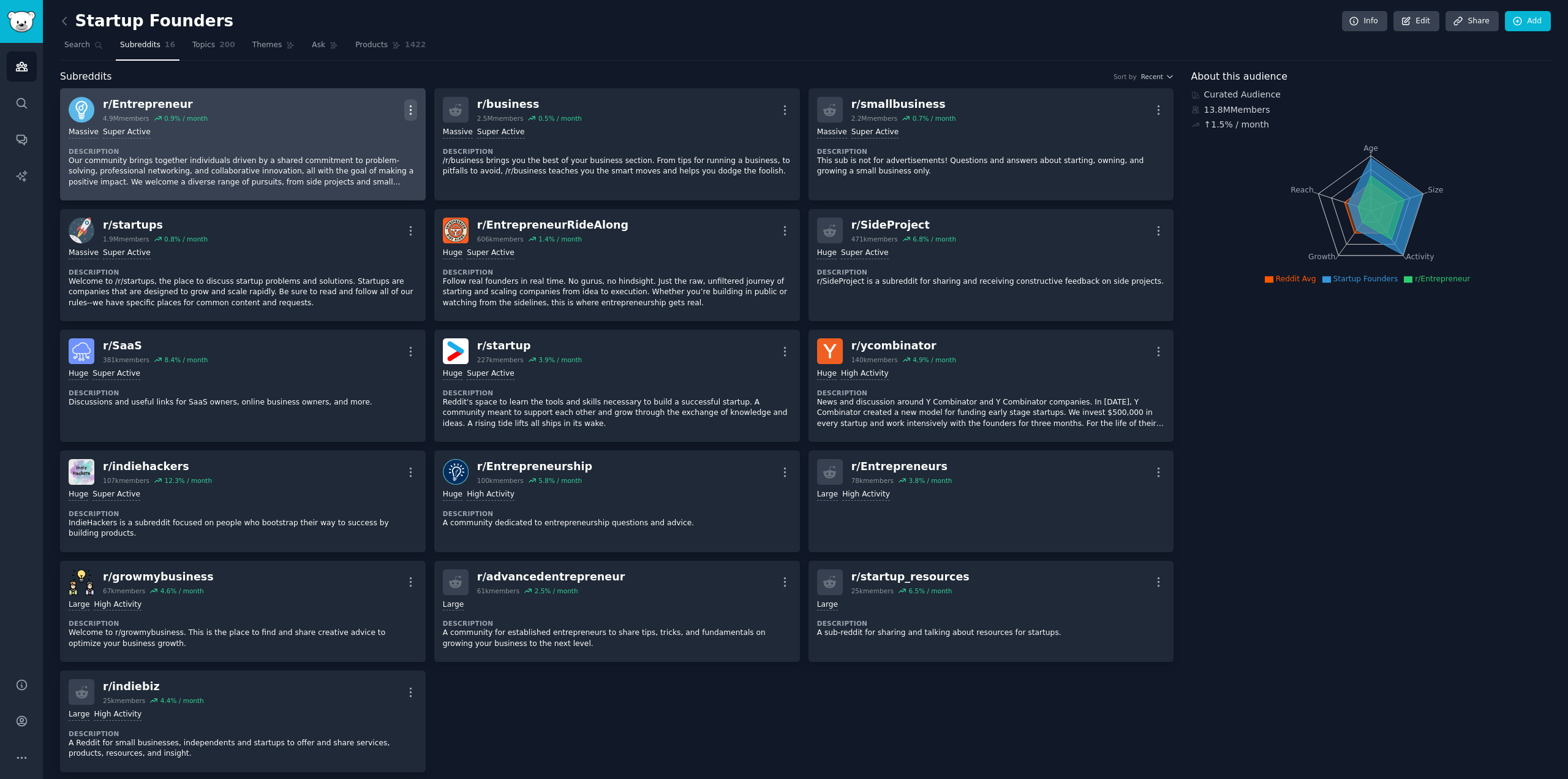
click at [410, 112] on icon "button" at bounding box center [410, 110] width 1 height 9
click at [358, 115] on p "View" at bounding box center [359, 114] width 20 height 13
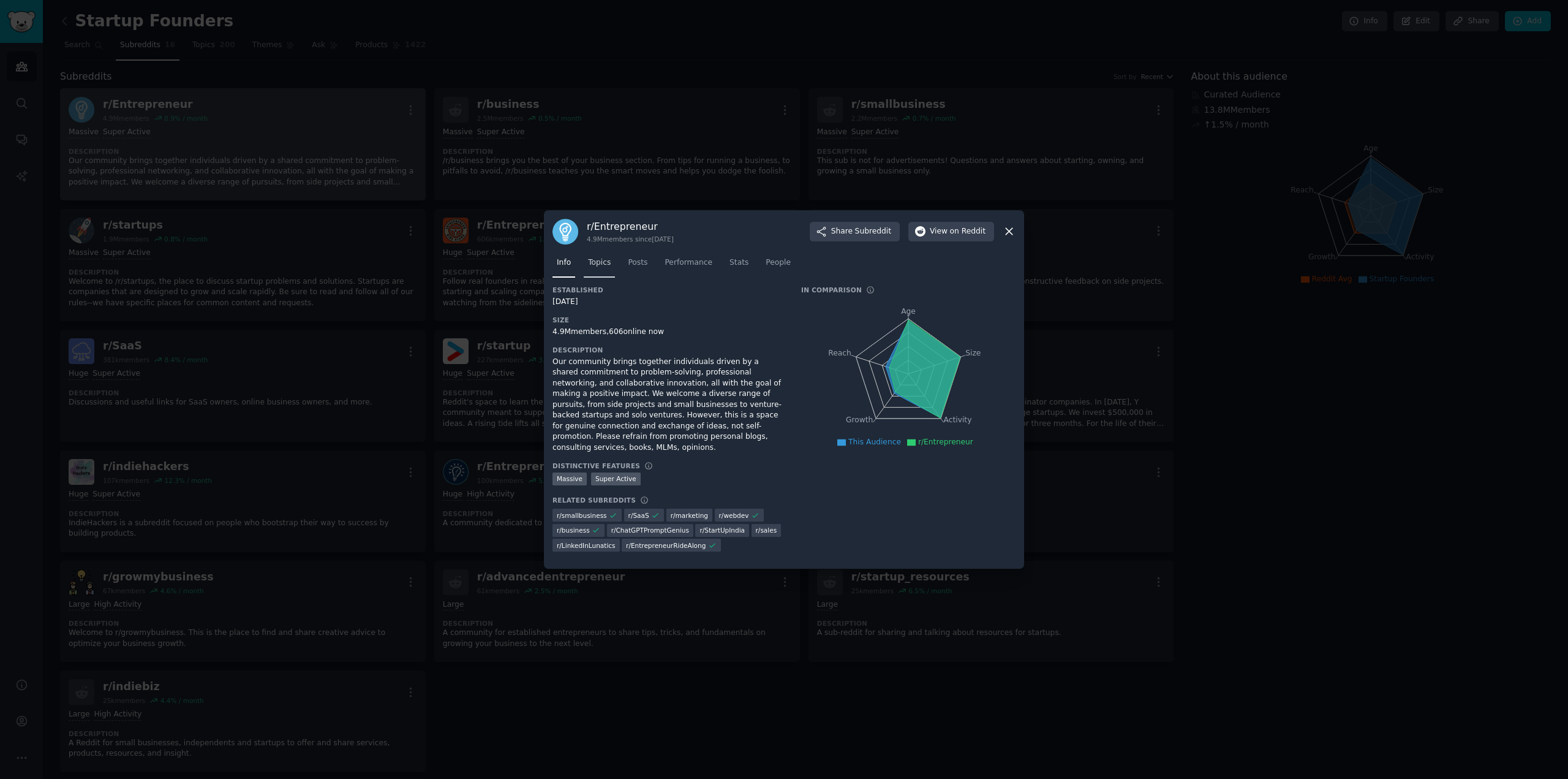
click at [593, 264] on span "Topics" at bounding box center [599, 263] width 23 height 11
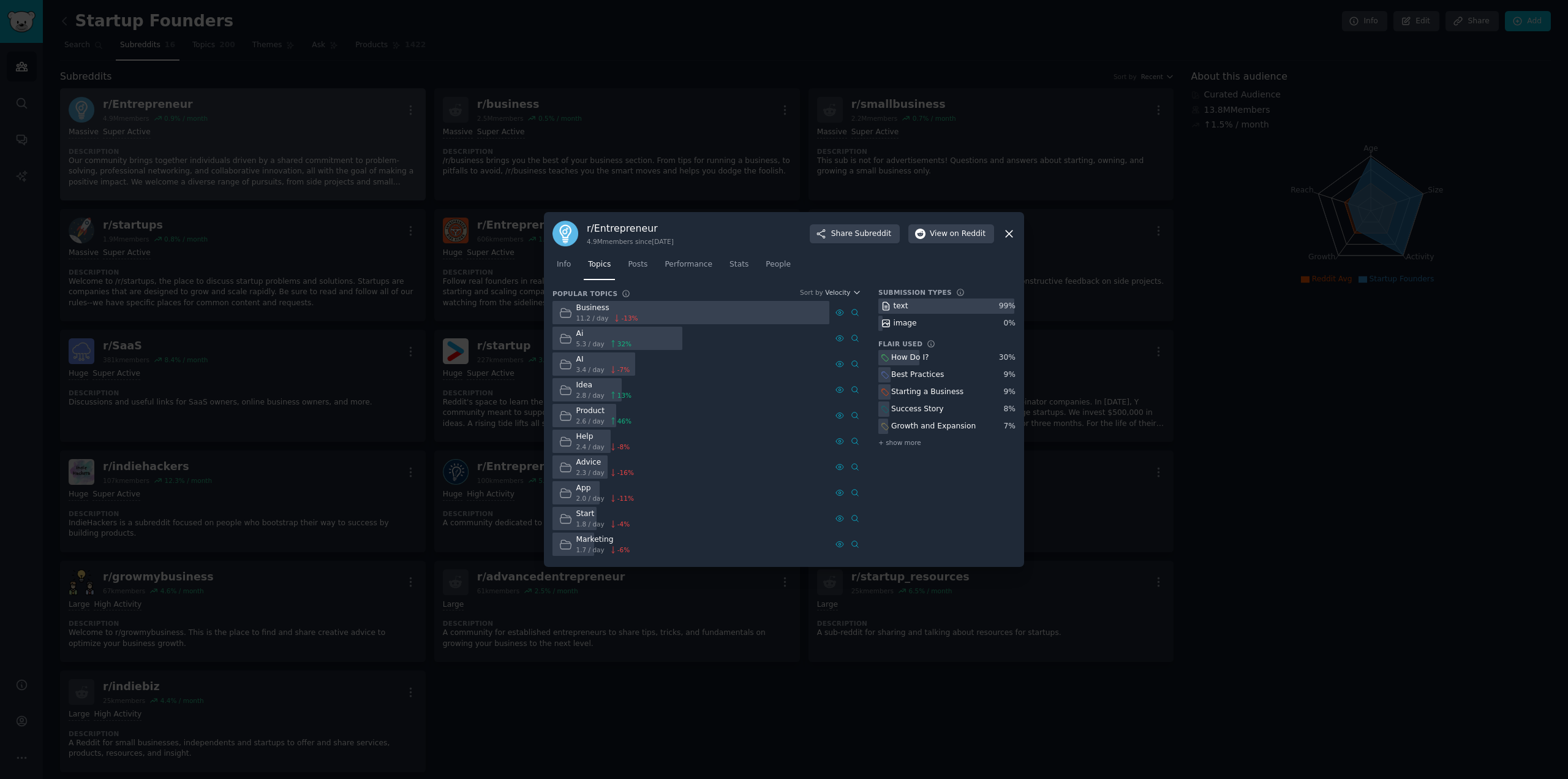
click at [1011, 233] on icon at bounding box center [1009, 233] width 13 height 13
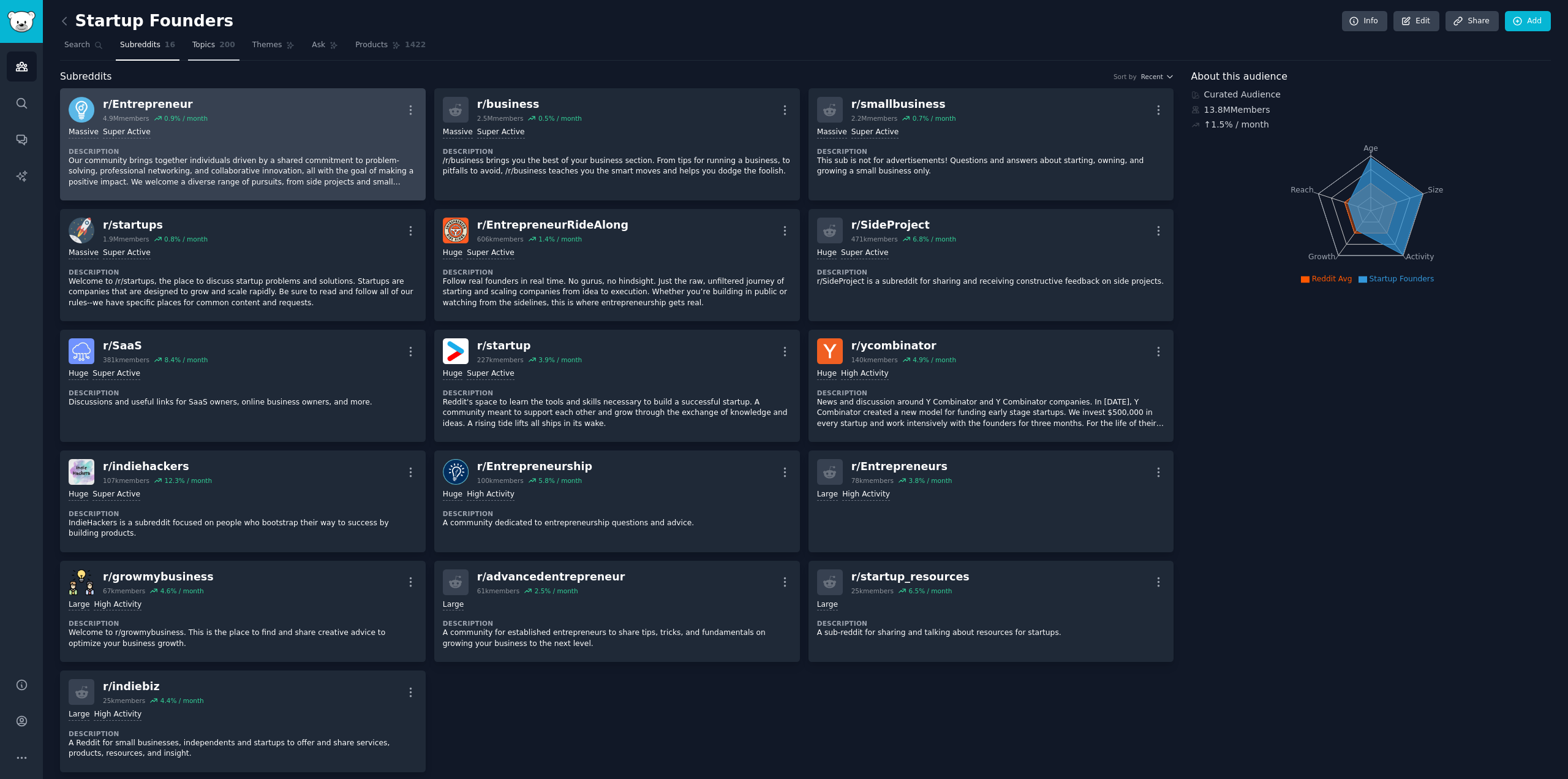
click at [200, 48] on span "Topics" at bounding box center [204, 45] width 23 height 11
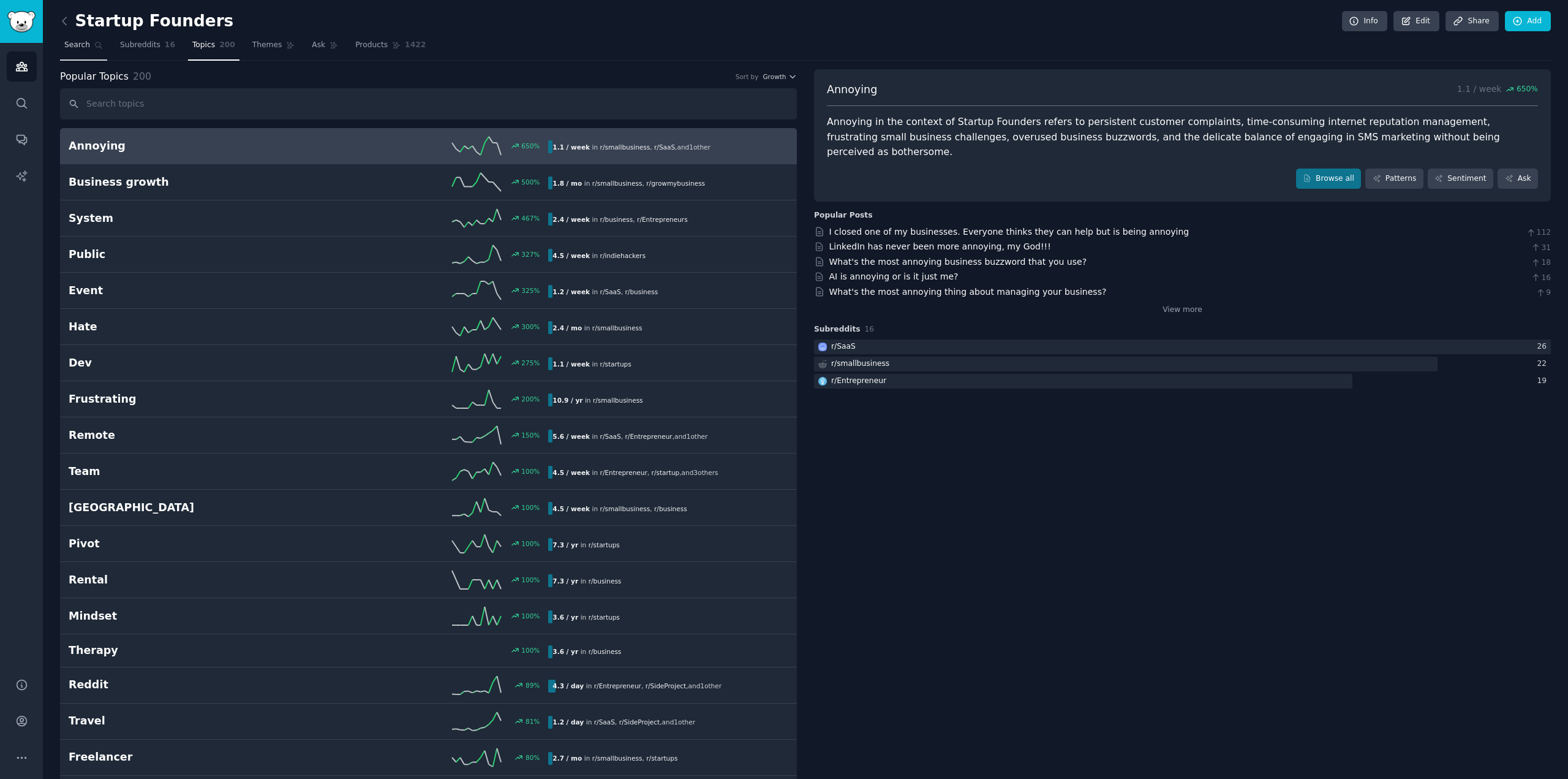
click at [81, 44] on span "Search" at bounding box center [77, 45] width 26 height 11
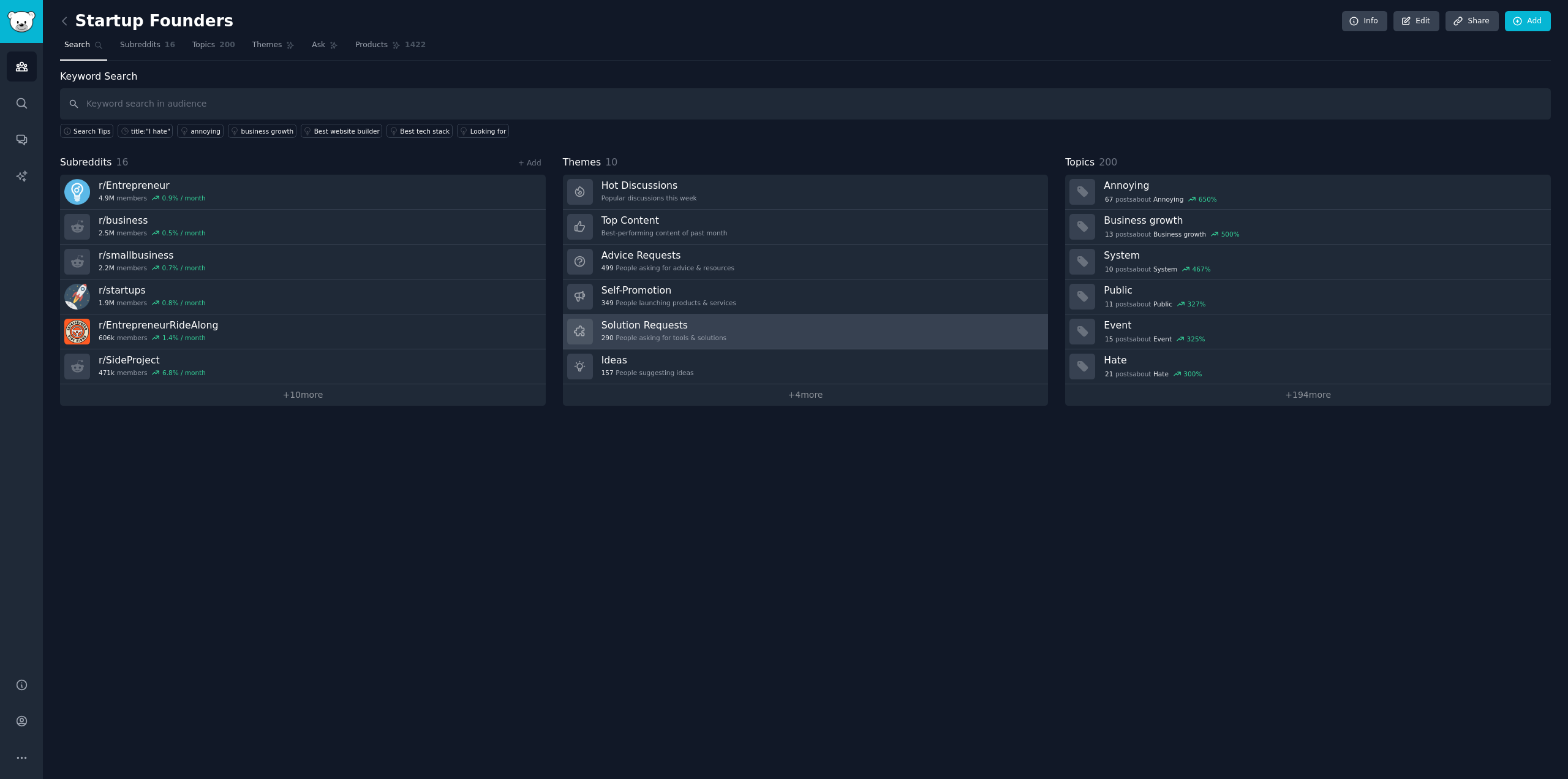
click at [816, 333] on link "Solution Requests 290 People asking for tools & solutions" at bounding box center [805, 332] width 486 height 35
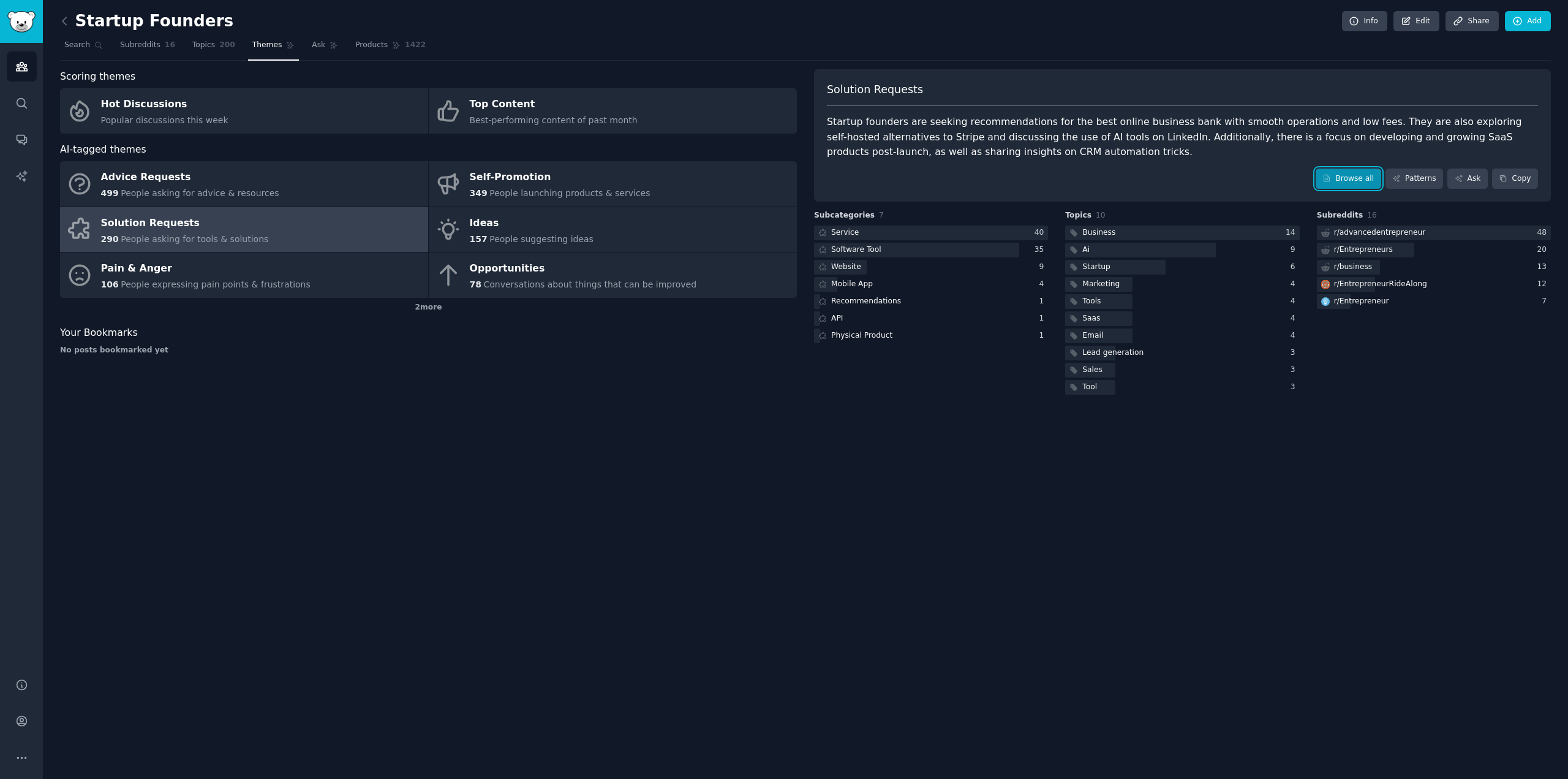
click at [1360, 179] on link "Browse all" at bounding box center [1349, 179] width 66 height 21
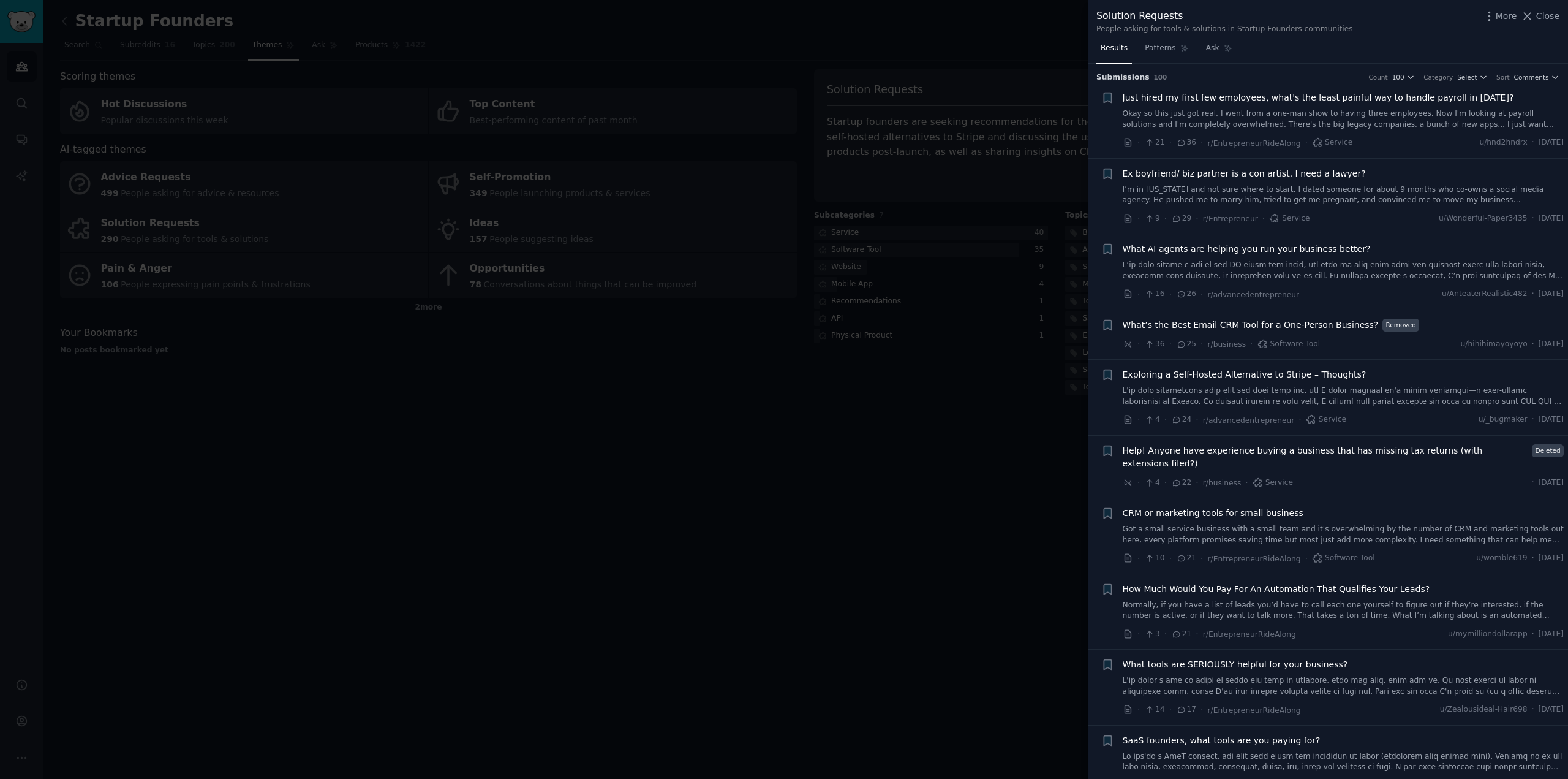
click at [1278, 658] on span "What tools are SERIOUSLY helpful for your business?" at bounding box center [1236, 664] width 226 height 13
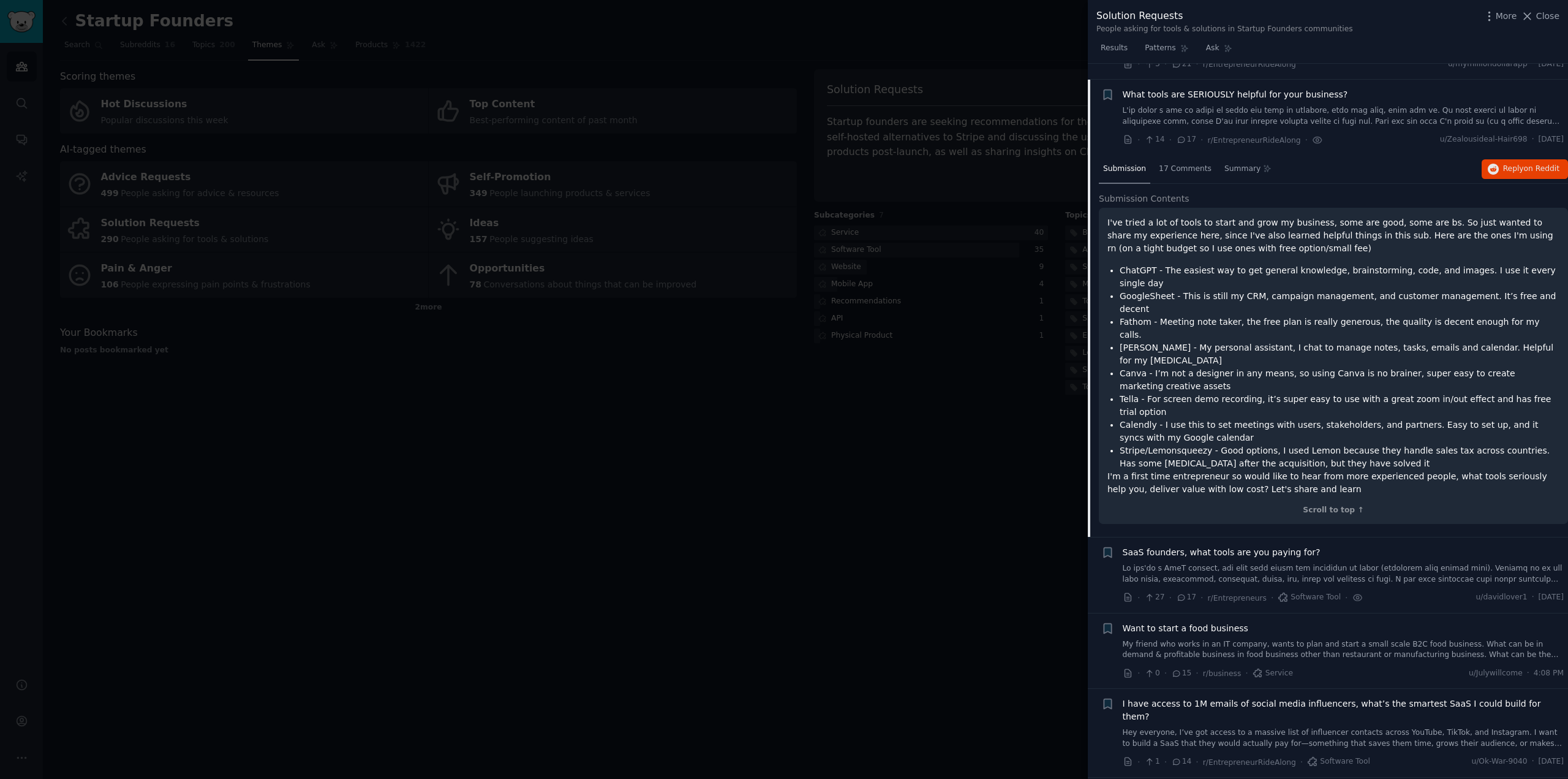
scroll to position [571, 0]
click at [1188, 163] on span "17 Comments" at bounding box center [1185, 168] width 52 height 11
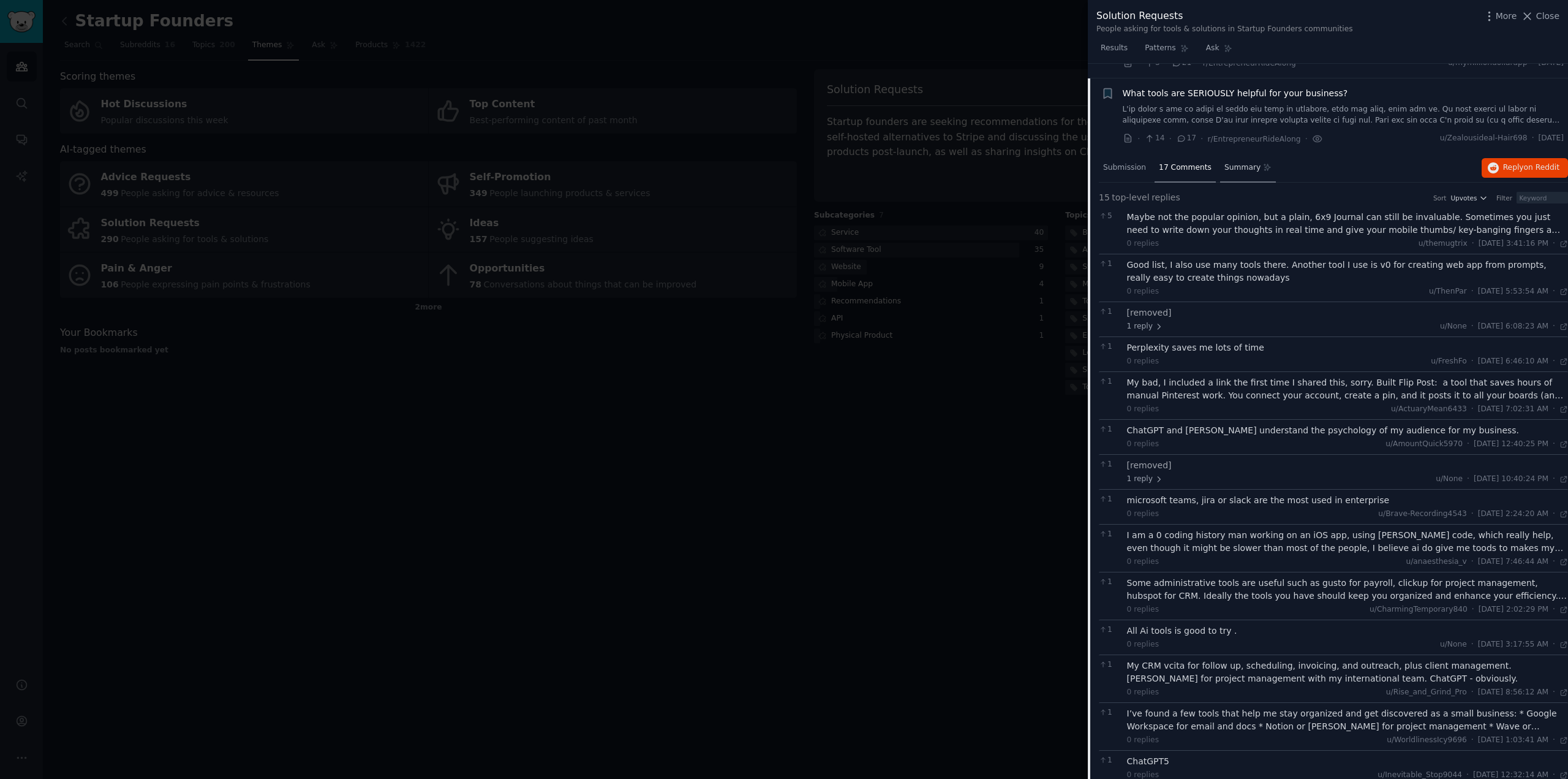
click at [1248, 157] on div "Summary" at bounding box center [1248, 169] width 56 height 30
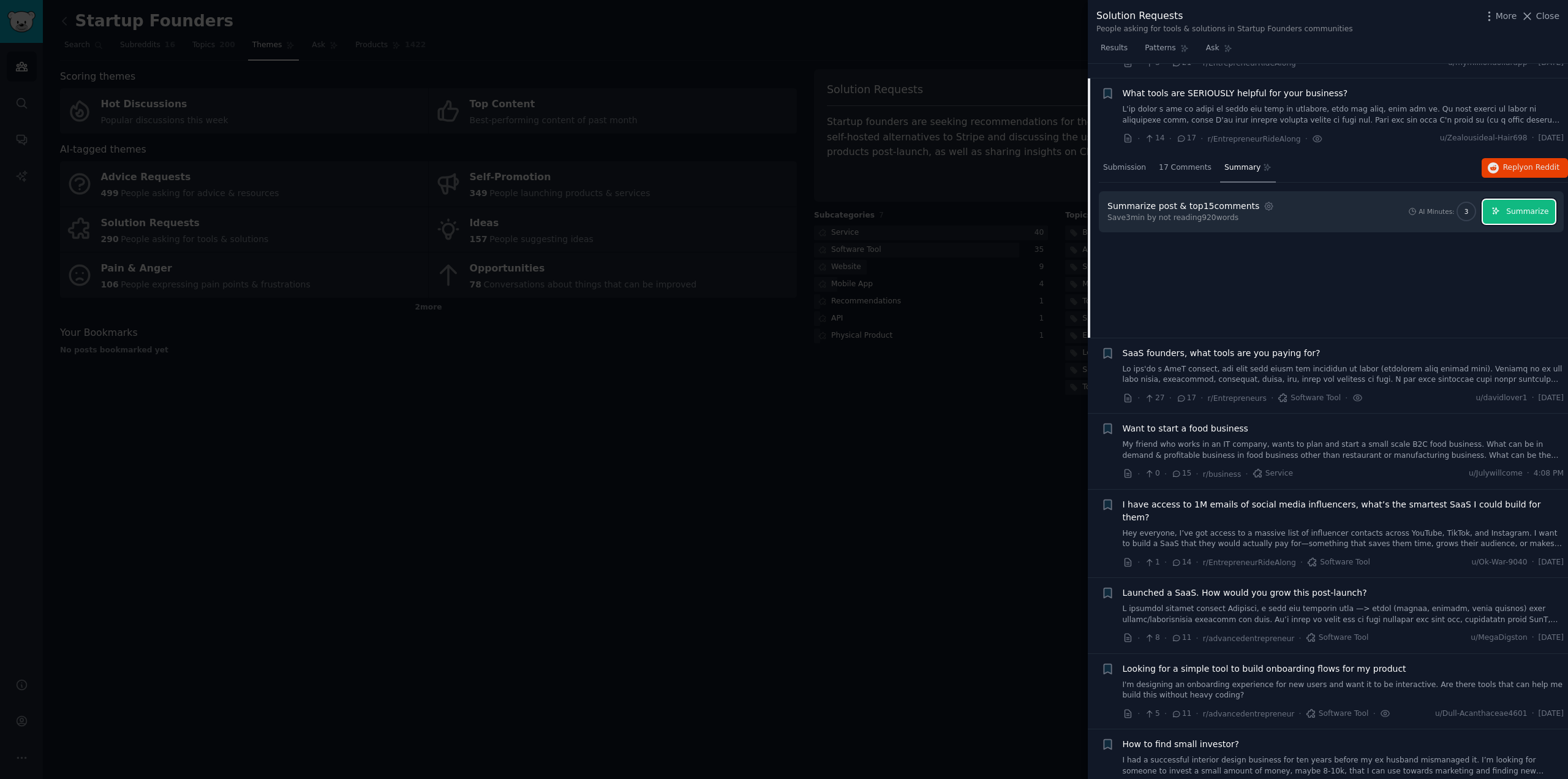
click at [1514, 206] on span "Summarize" at bounding box center [1527, 212] width 42 height 11
